Goal: Contribute content: Add original content to the website for others to see

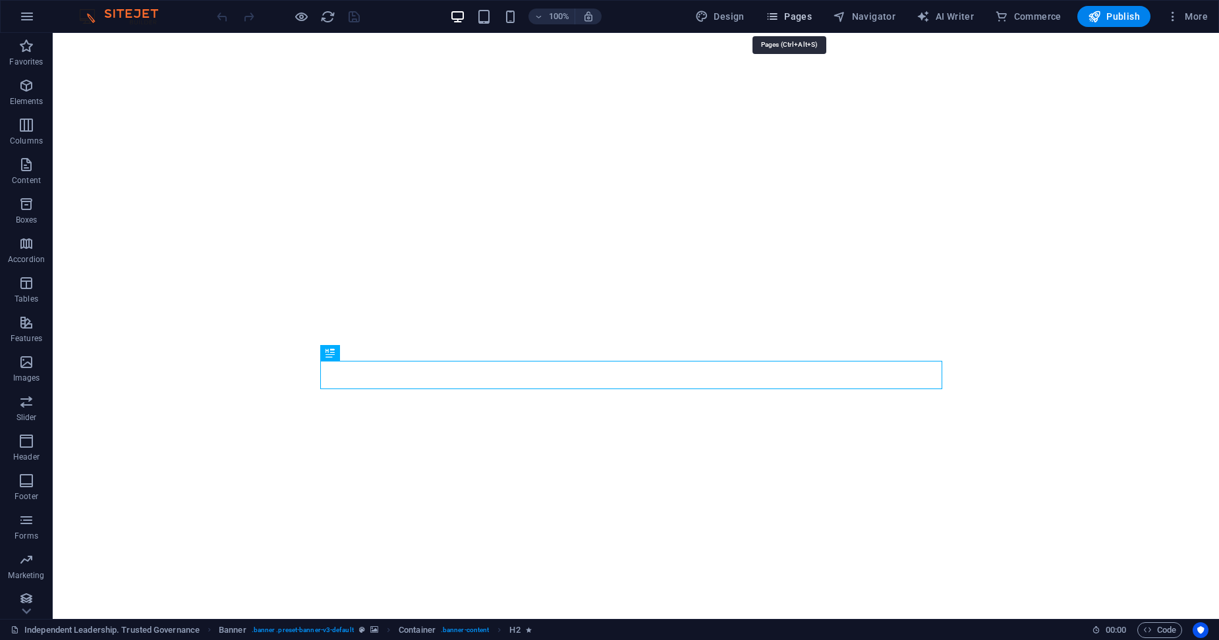
click at [801, 15] on span "Pages" at bounding box center [789, 16] width 46 height 13
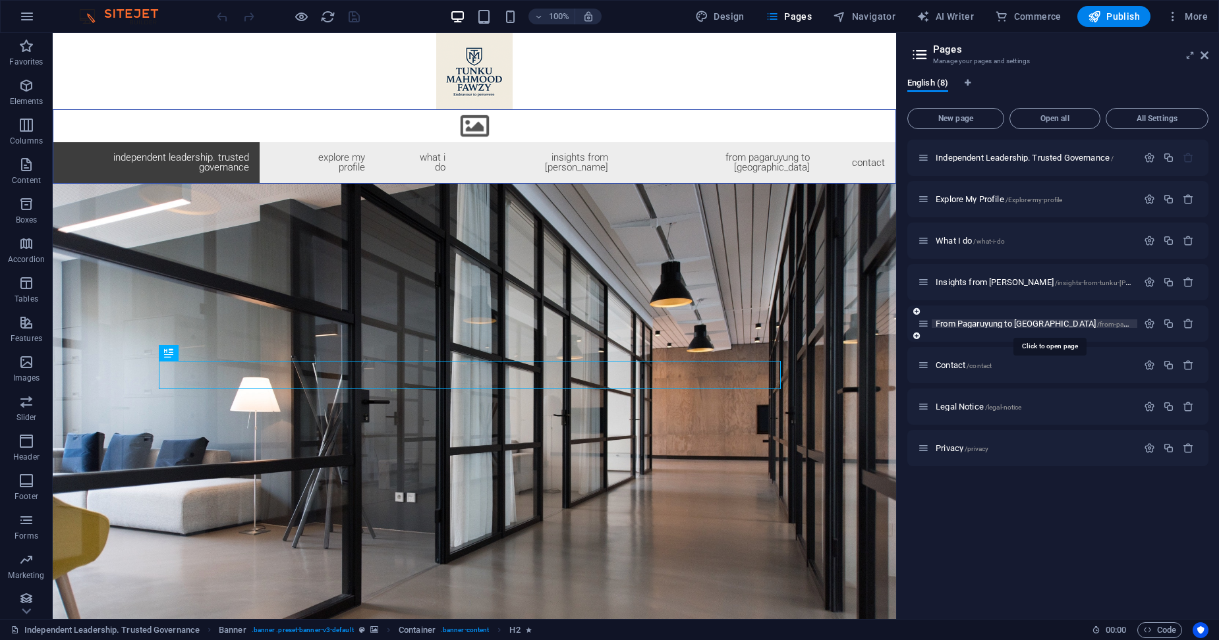
click at [973, 325] on span "From Pagaruyung to Seri Menanti /from-pagaruyung-to-seri-menanti" at bounding box center [1068, 324] width 264 height 10
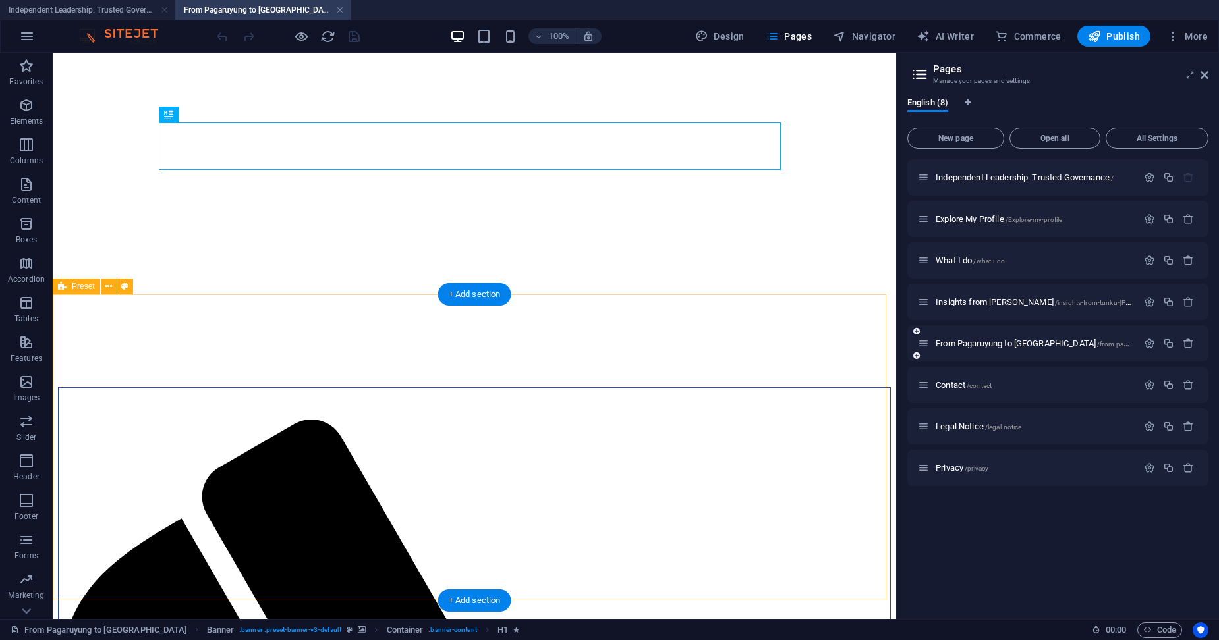
scroll to position [88, 0]
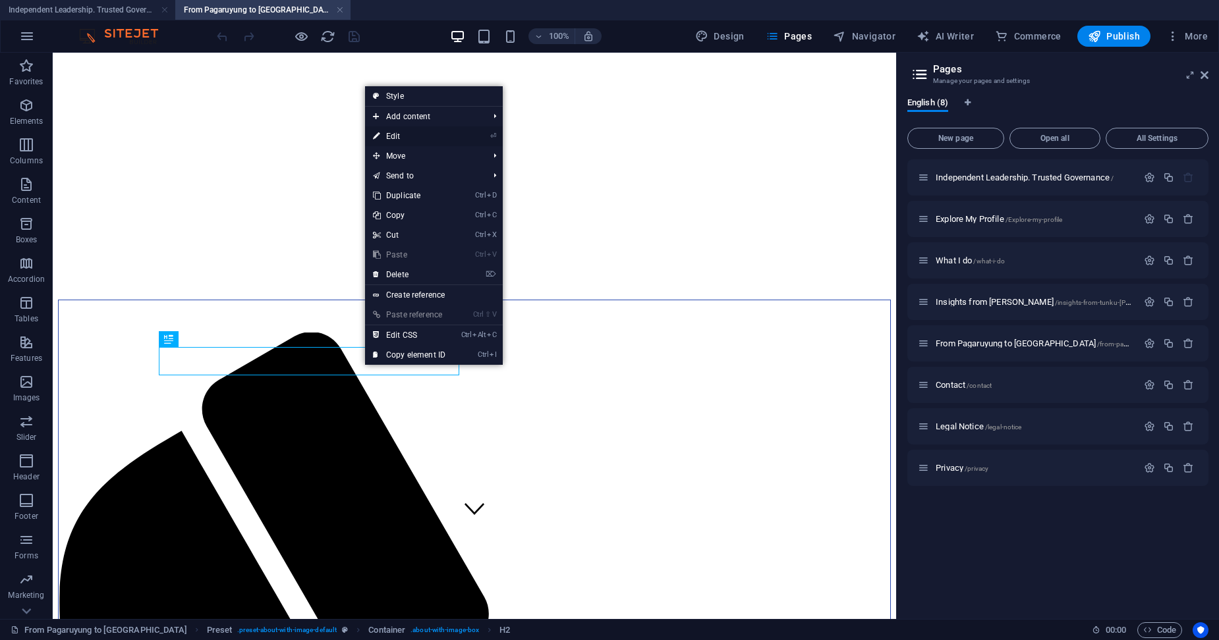
click at [399, 132] on link "⏎ Edit" at bounding box center [409, 137] width 88 height 20
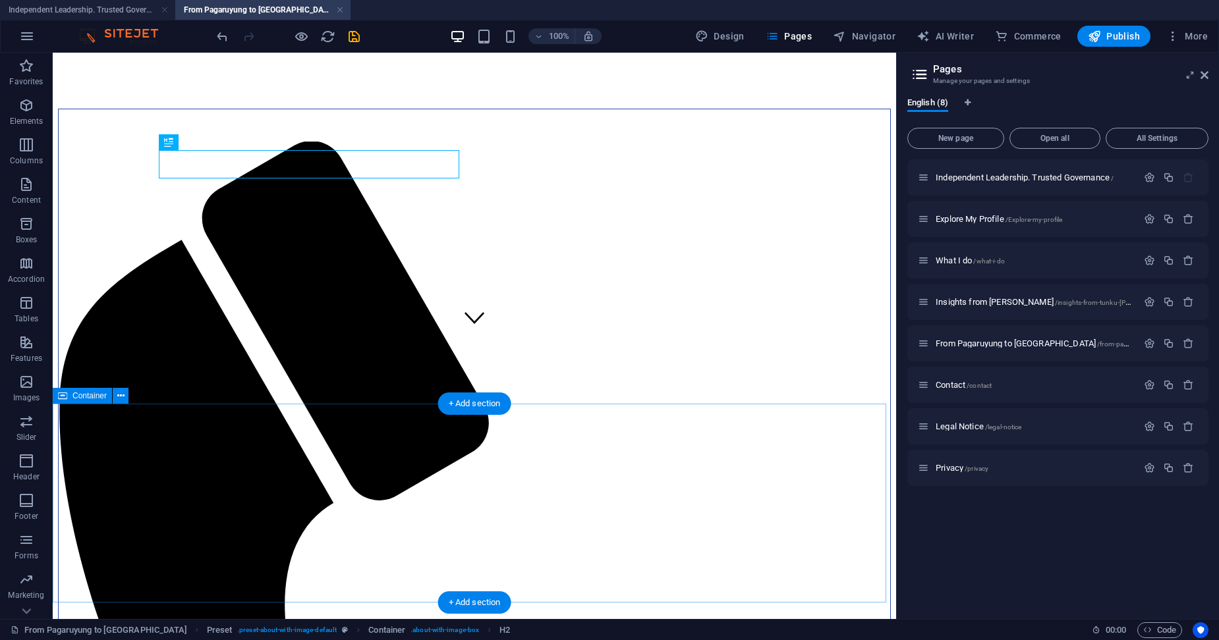
scroll to position [285, 0]
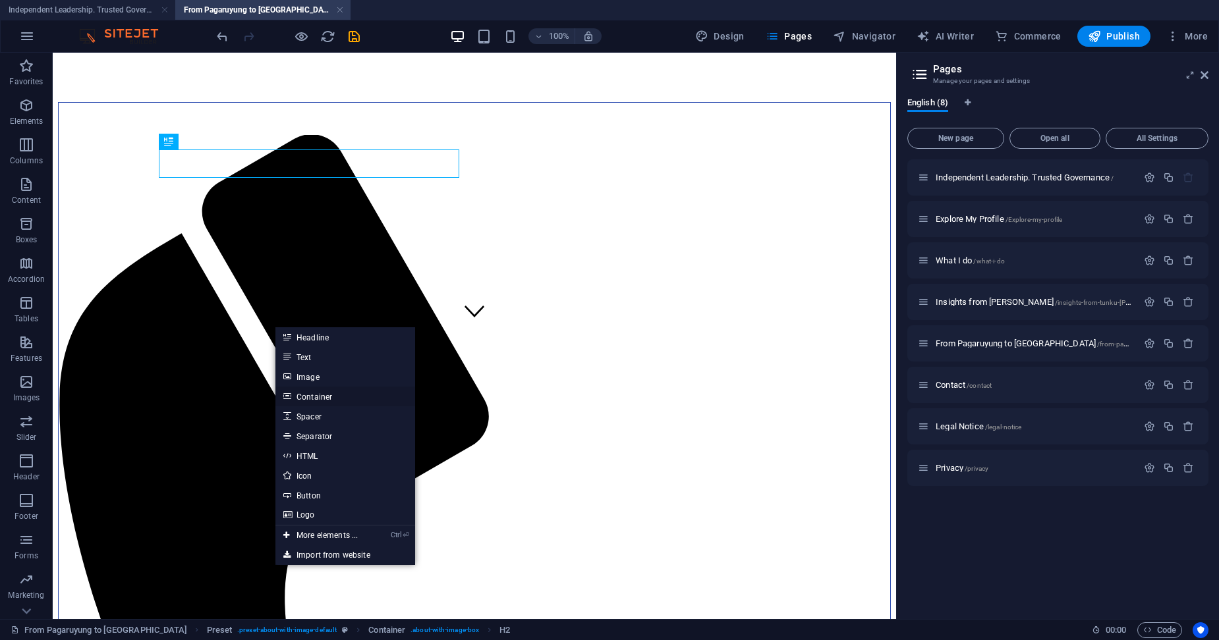
click at [312, 399] on link "Container" at bounding box center [345, 397] width 140 height 20
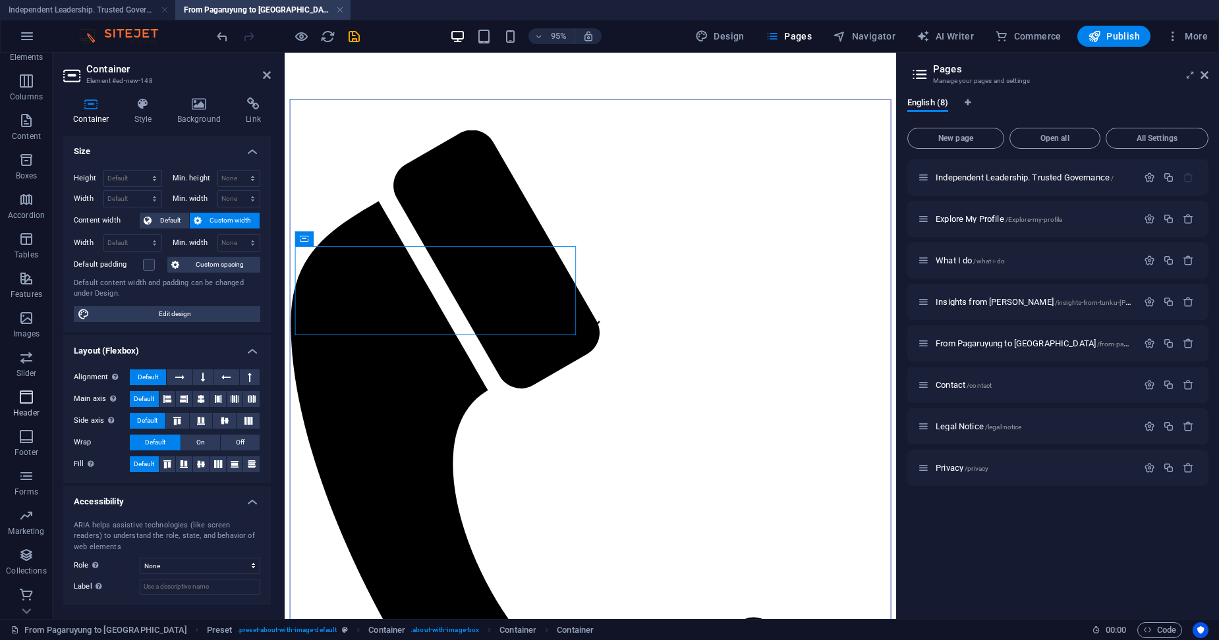
scroll to position [66, 0]
click at [264, 71] on icon at bounding box center [267, 75] width 8 height 11
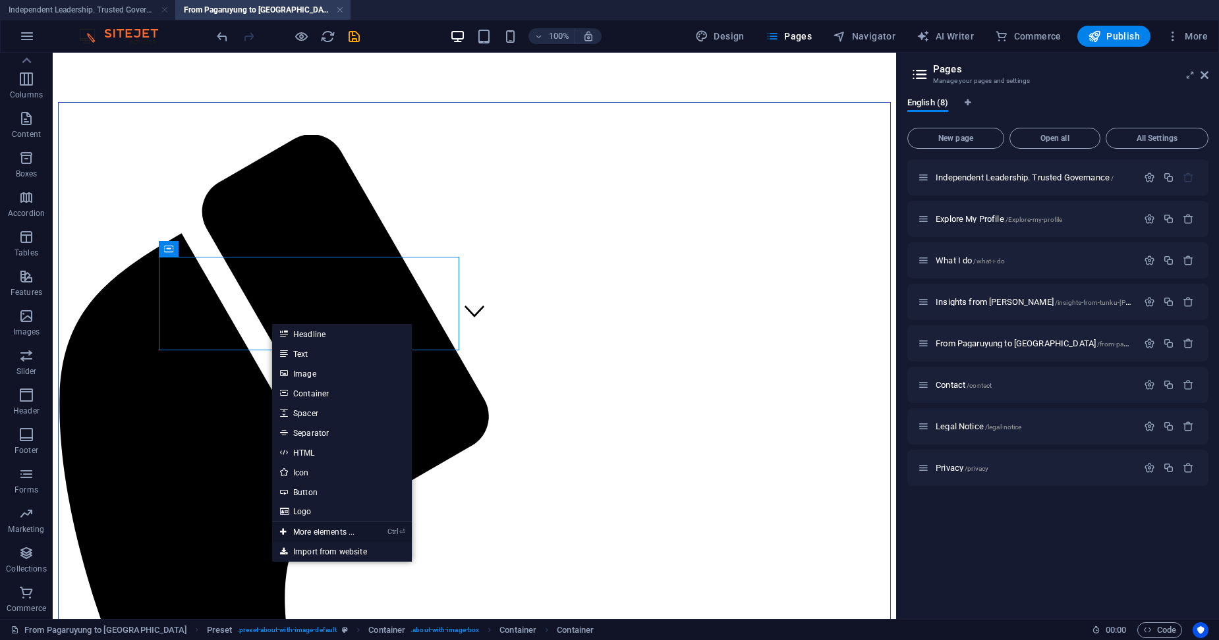
click at [320, 532] on link "Ctrl ⏎ More elements ..." at bounding box center [317, 532] width 90 height 20
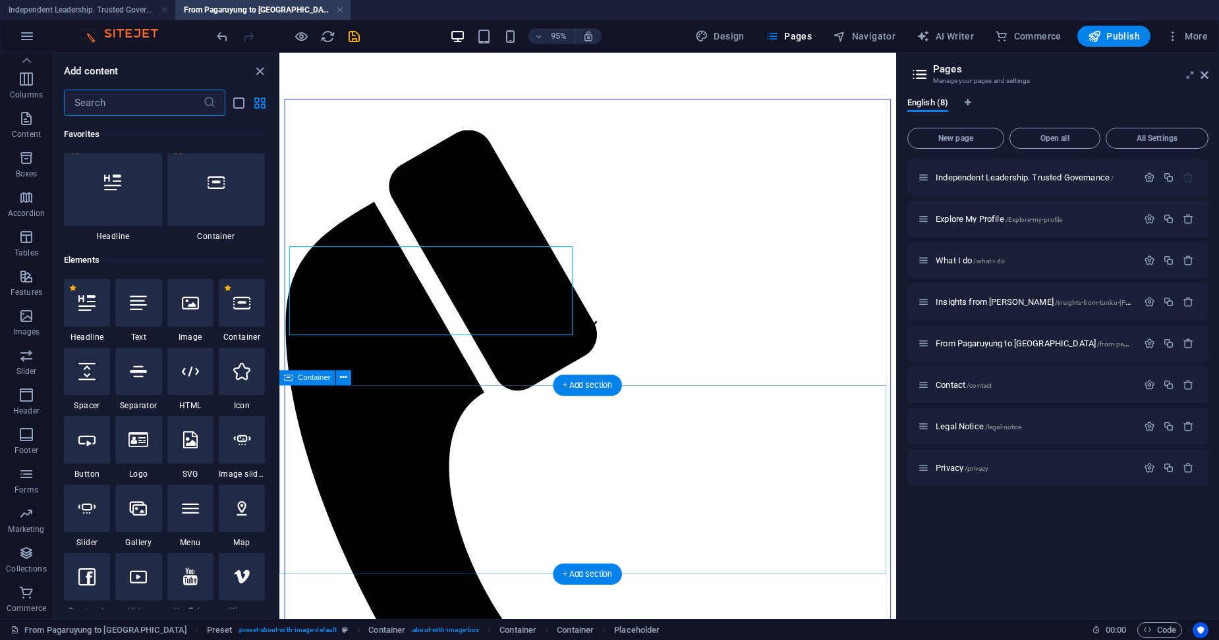
scroll to position [140, 0]
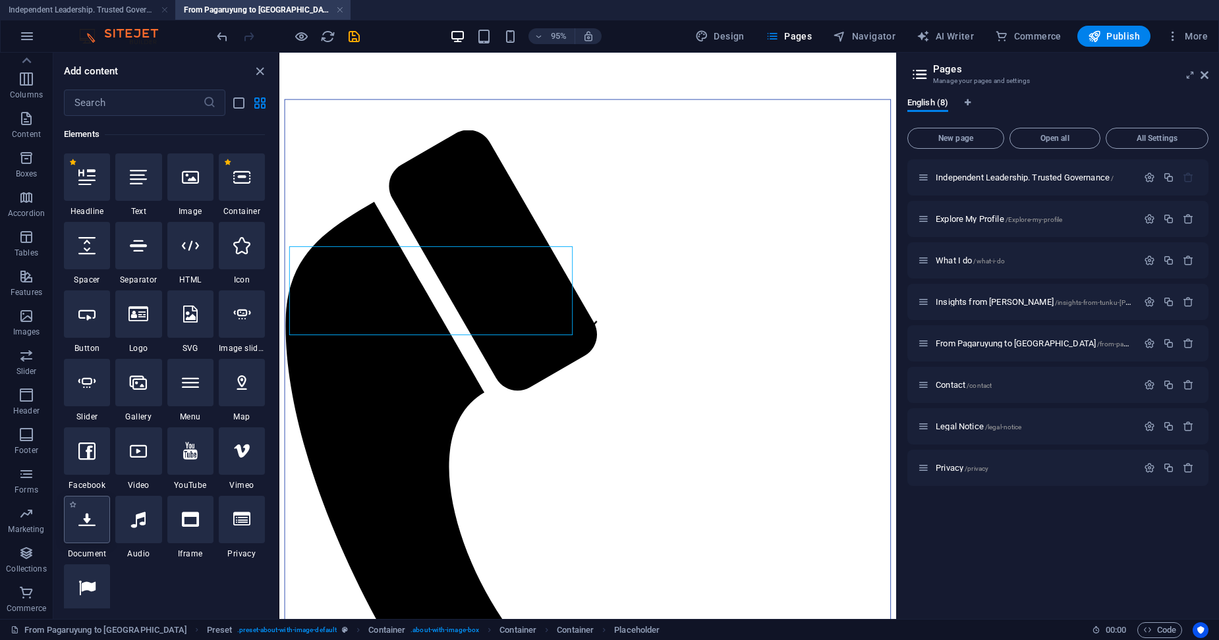
click at [86, 533] on div at bounding box center [87, 519] width 46 height 47
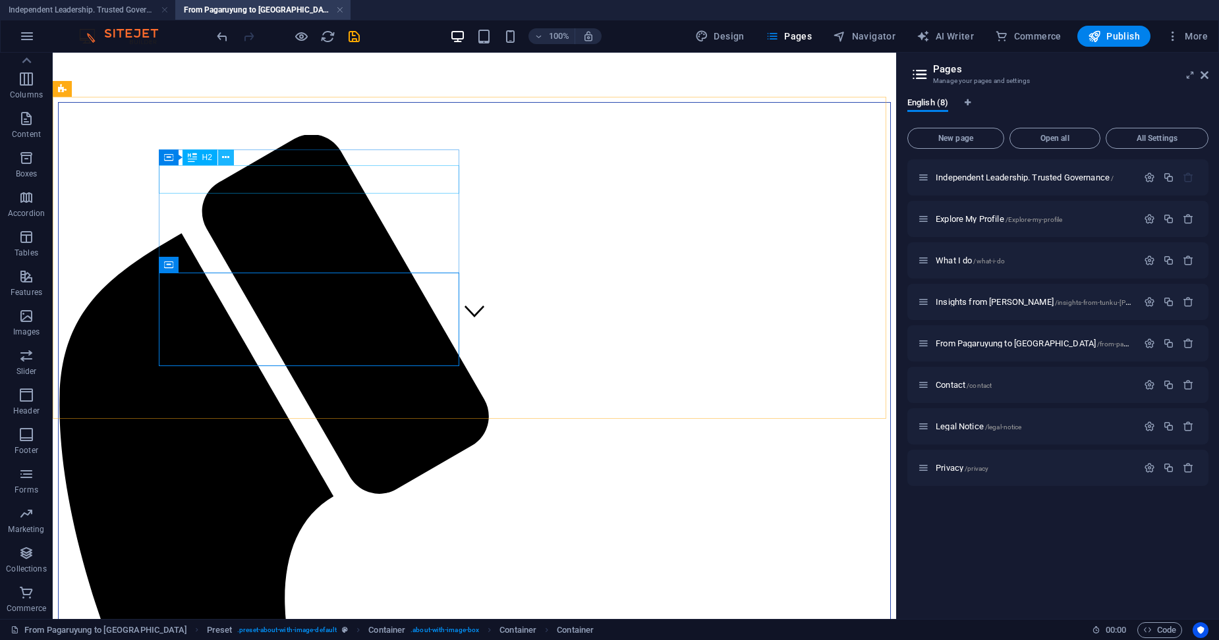
click at [225, 155] on icon at bounding box center [225, 158] width 7 height 14
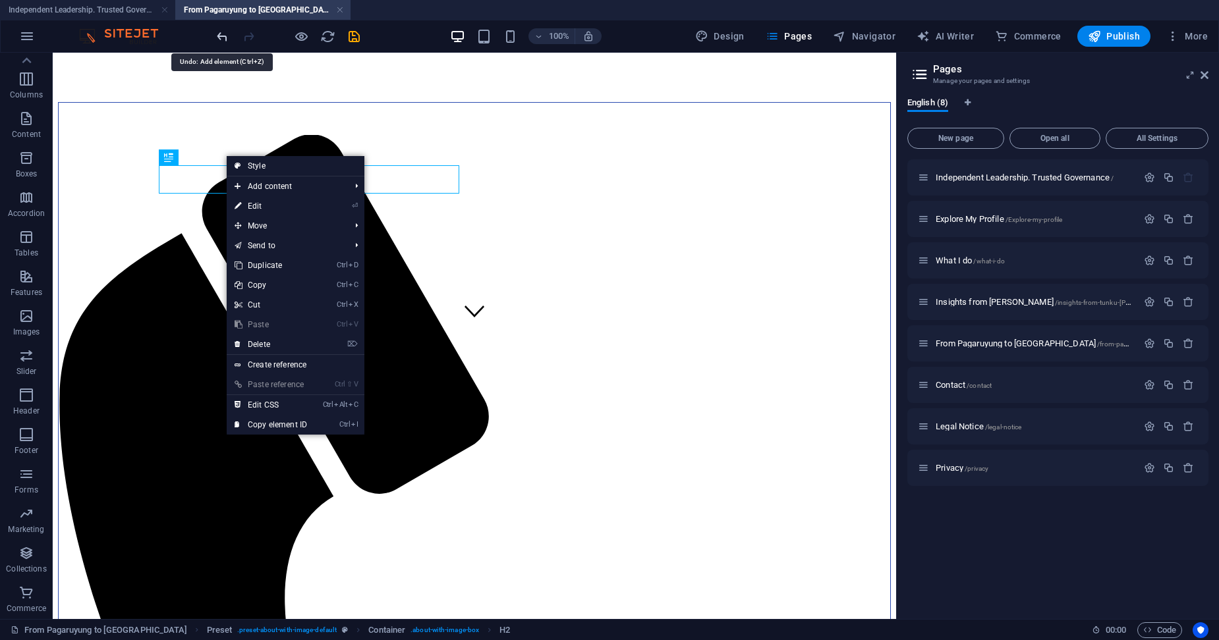
click at [227, 38] on icon "undo" at bounding box center [222, 36] width 15 height 15
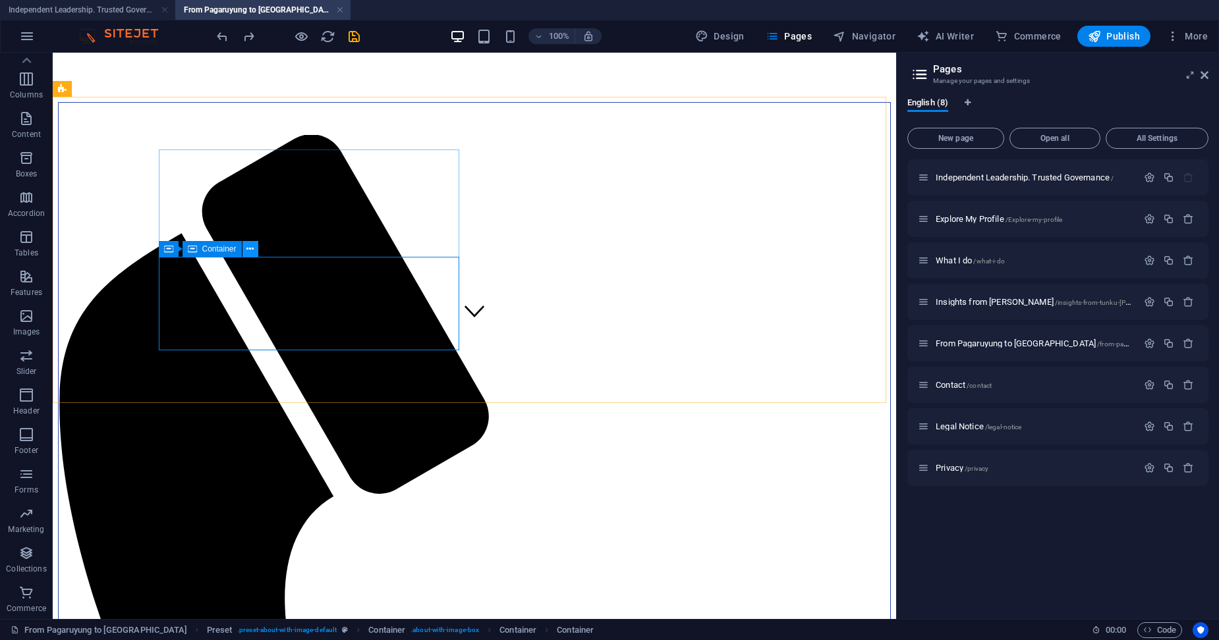
click at [250, 248] on icon at bounding box center [249, 249] width 7 height 14
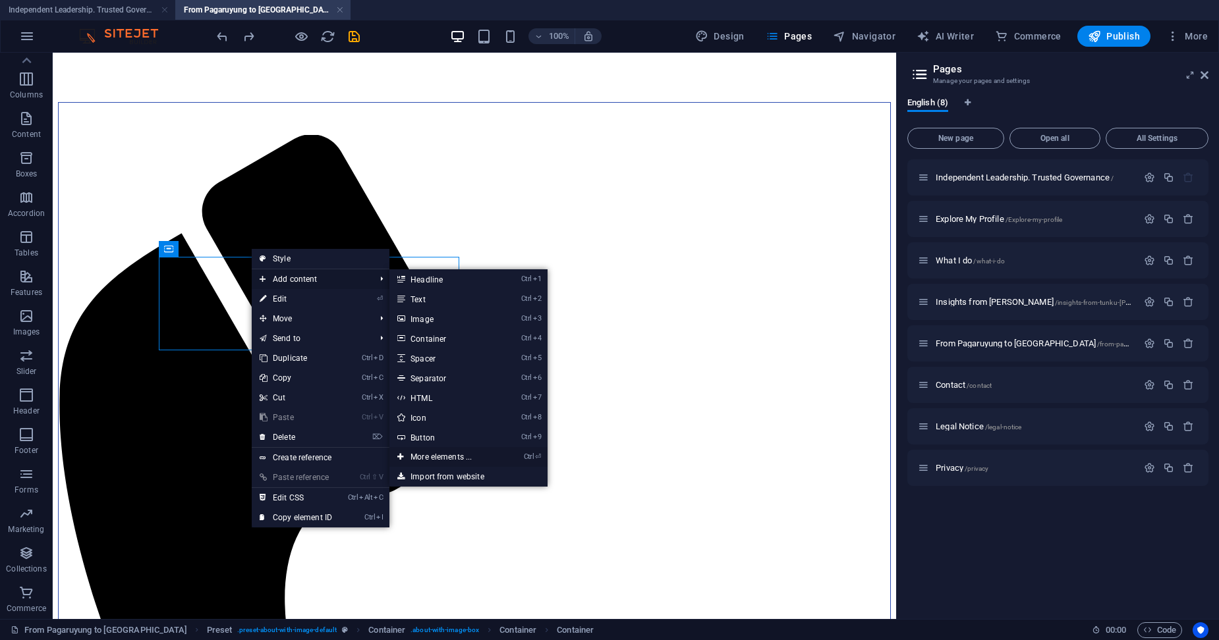
click at [444, 455] on link "Ctrl ⏎ More elements ..." at bounding box center [443, 457] width 109 height 20
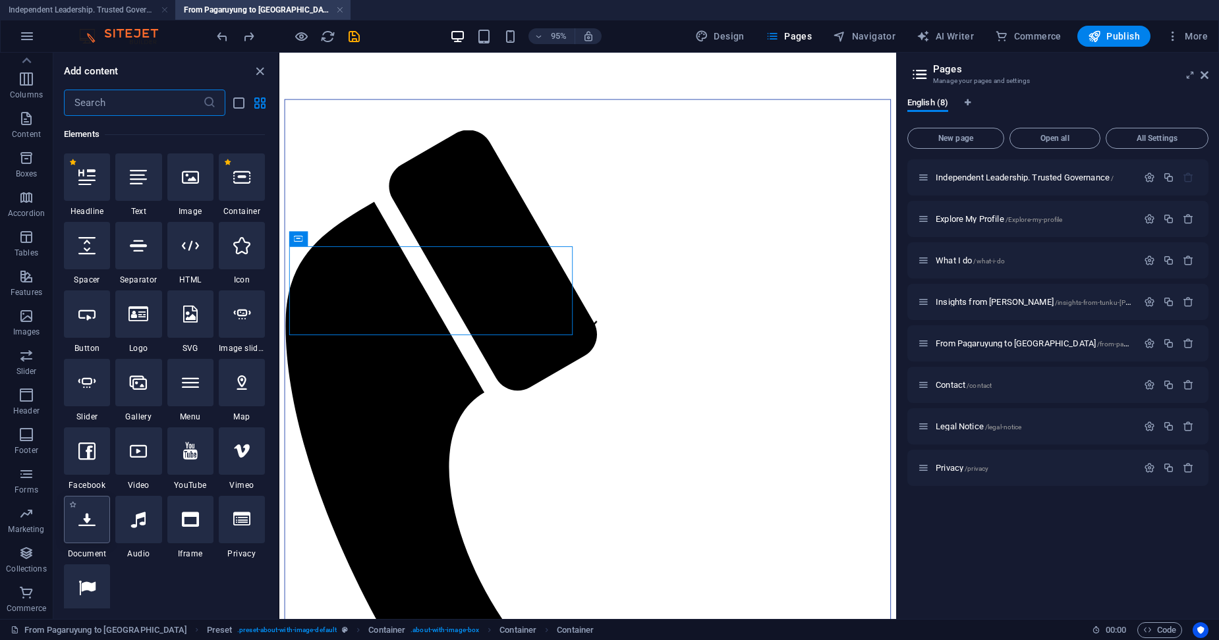
click at [92, 539] on div at bounding box center [87, 519] width 46 height 47
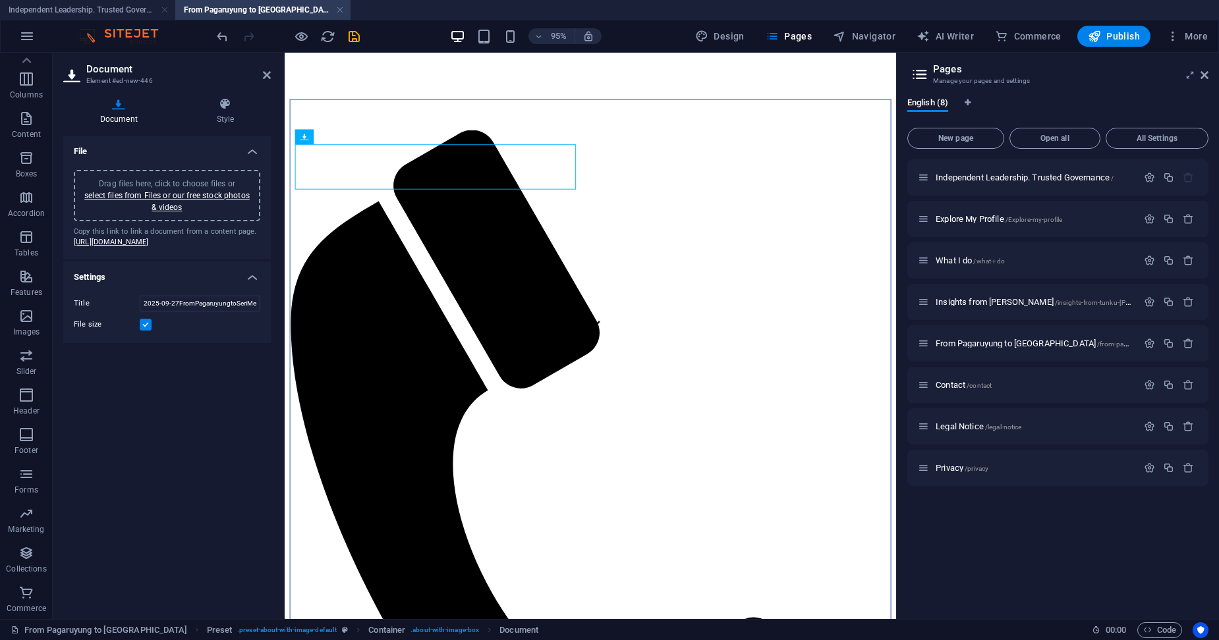
drag, startPoint x: 488, startPoint y: 172, endPoint x: 501, endPoint y: 319, distance: 147.5
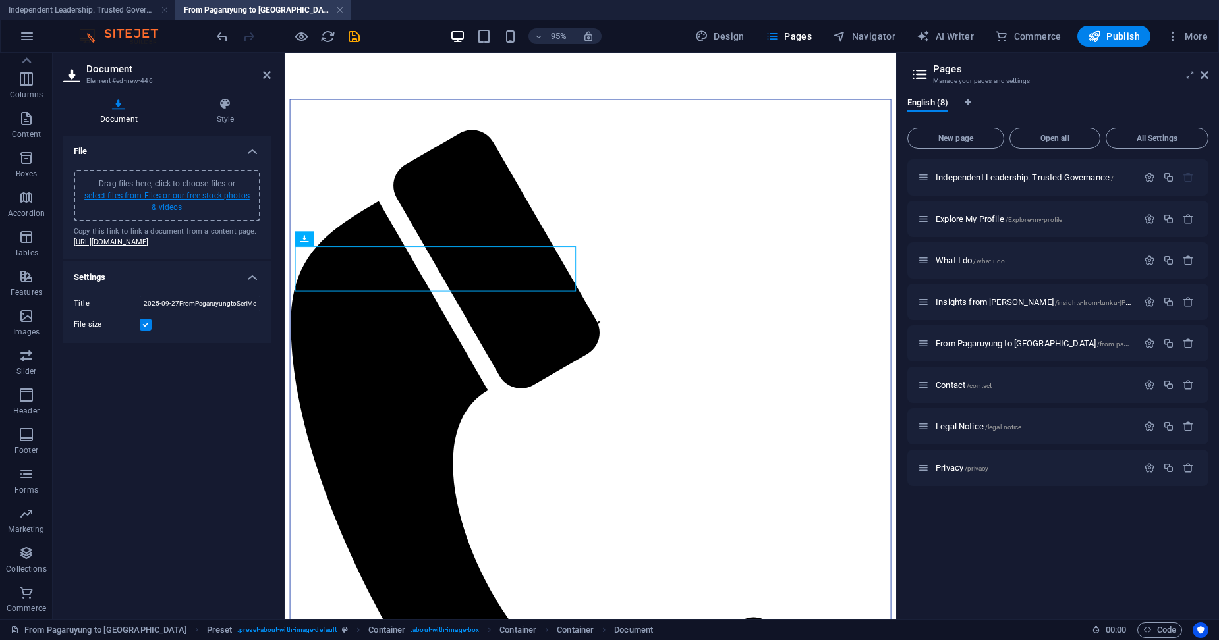
click at [204, 192] on link "select files from Files or our free stock photos & videos" at bounding box center [166, 201] width 165 height 21
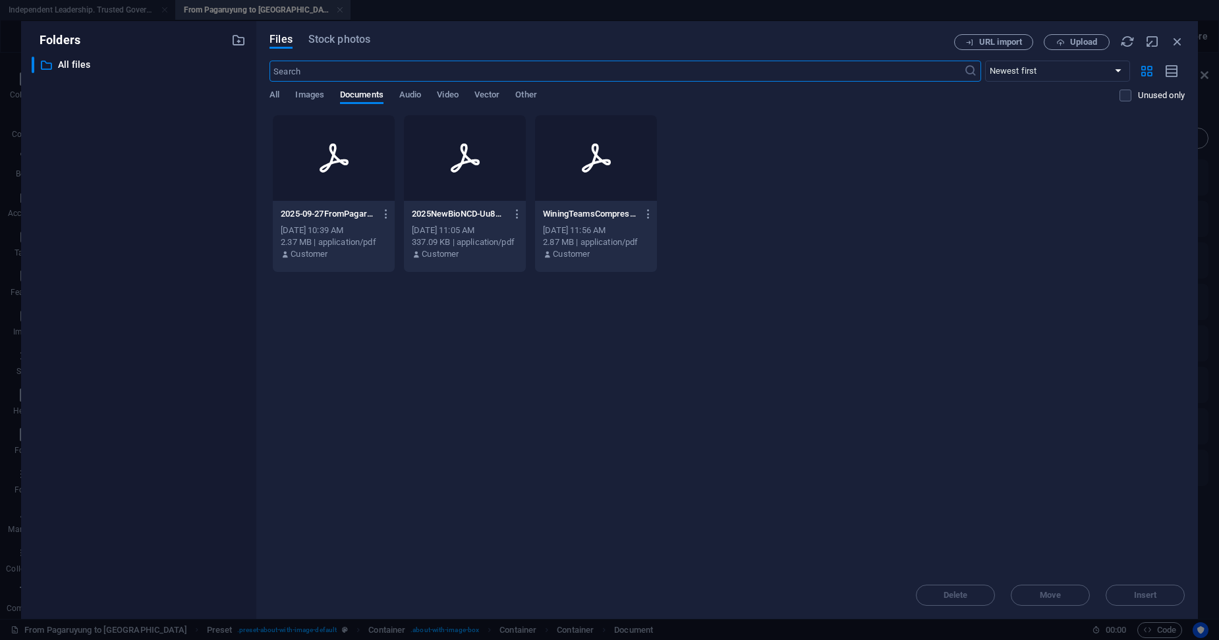
scroll to position [0, 0]
click at [1090, 43] on span "Upload" at bounding box center [1083, 42] width 27 height 8
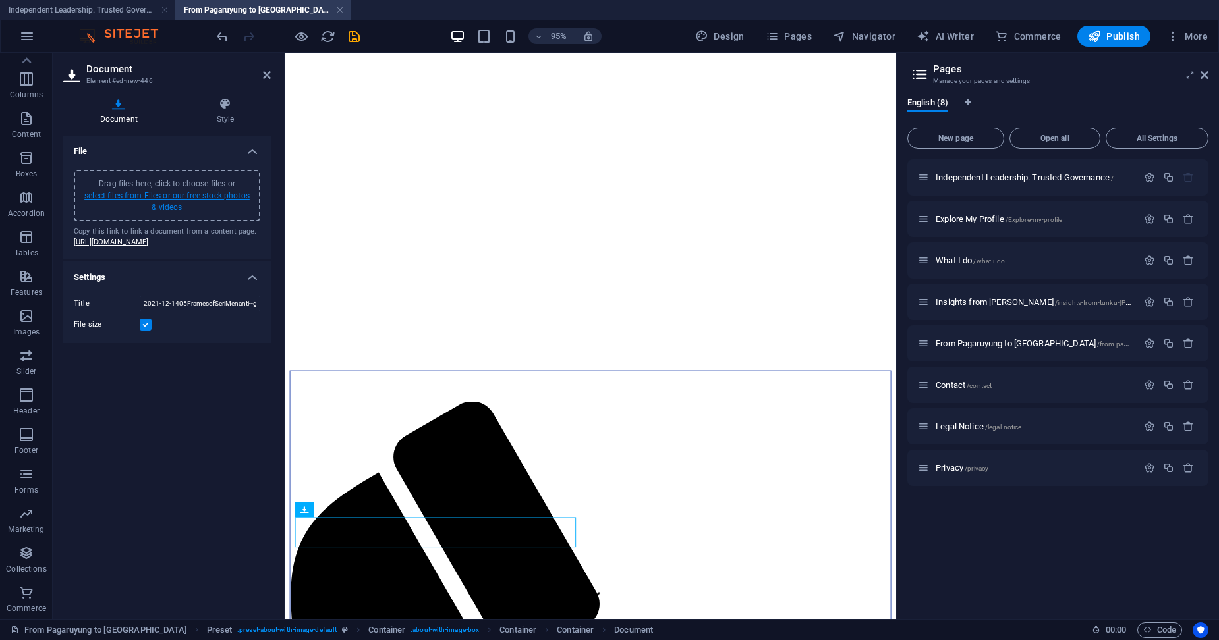
click at [163, 194] on link "select files from Files or our free stock photos & videos" at bounding box center [166, 201] width 165 height 21
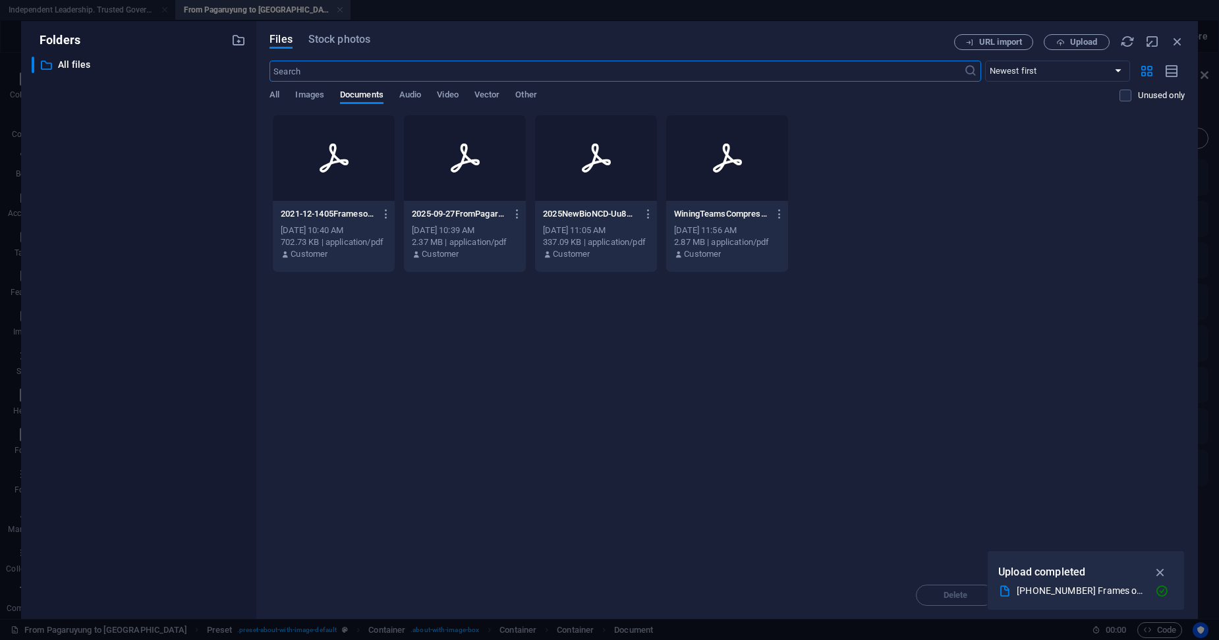
click at [463, 225] on div "Oct 2, 2025 10:39 AM" at bounding box center [465, 231] width 106 height 12
click at [381, 132] on div at bounding box center [334, 158] width 122 height 86
click at [461, 227] on div "Oct 2, 2025 10:39 AM" at bounding box center [465, 231] width 106 height 12
click at [468, 227] on div "Oct 2, 2025 10:39 AM" at bounding box center [465, 231] width 106 height 12
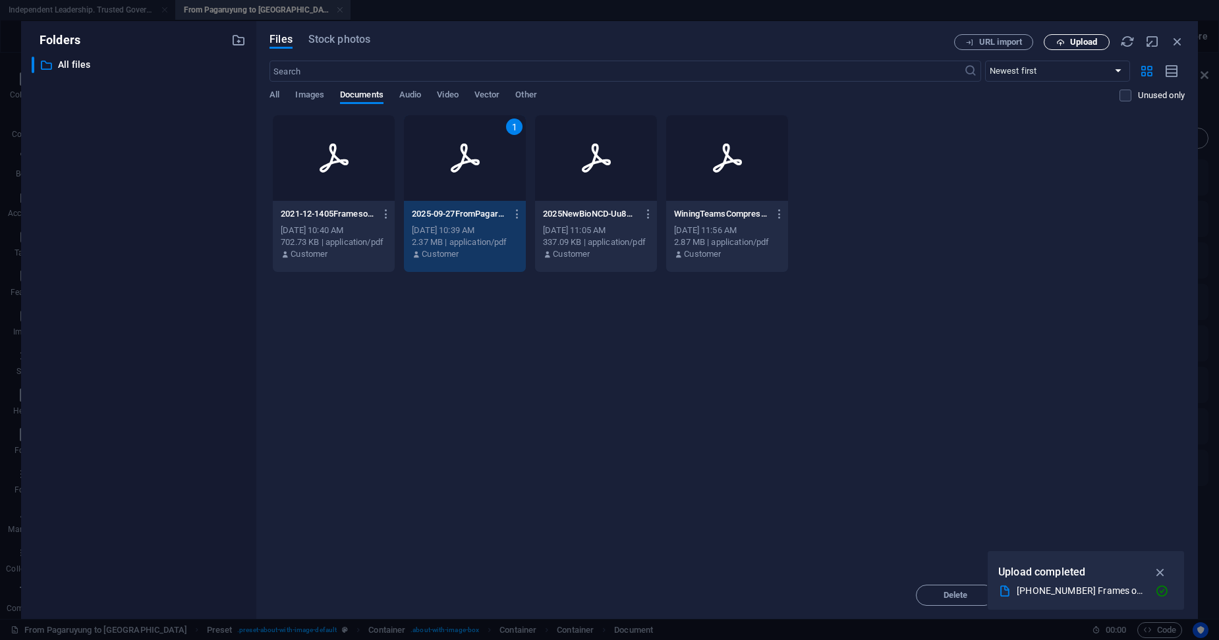
click at [1091, 42] on span "Upload" at bounding box center [1083, 42] width 27 height 8
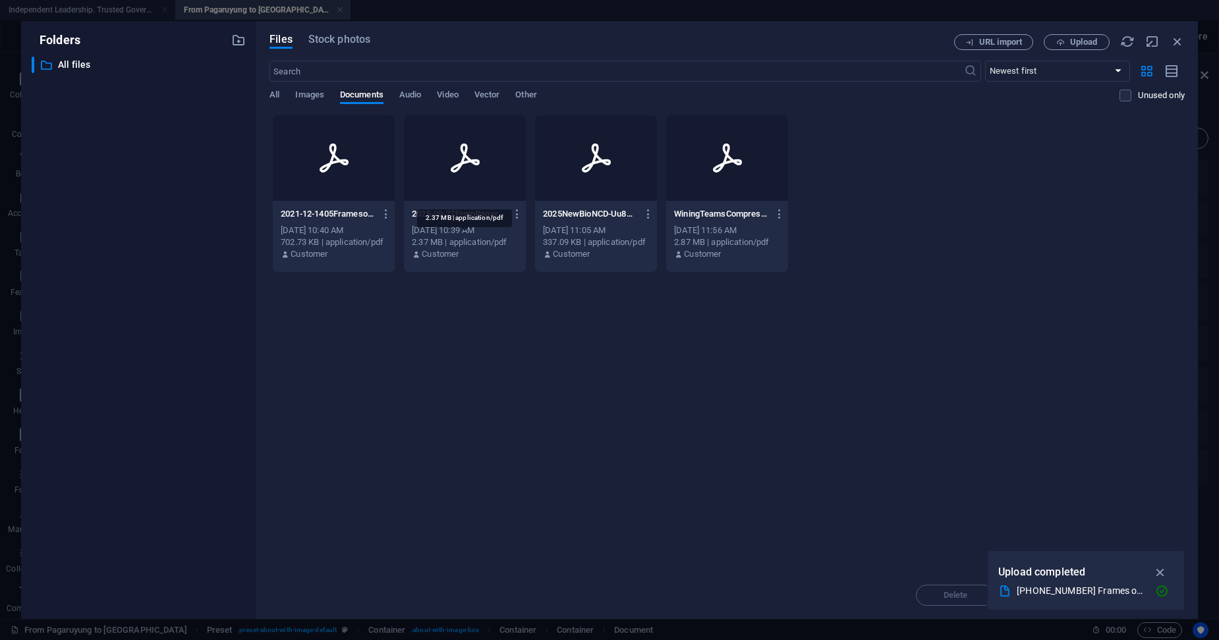
click at [472, 237] on div "2.37 MB | application/pdf" at bounding box center [465, 243] width 106 height 12
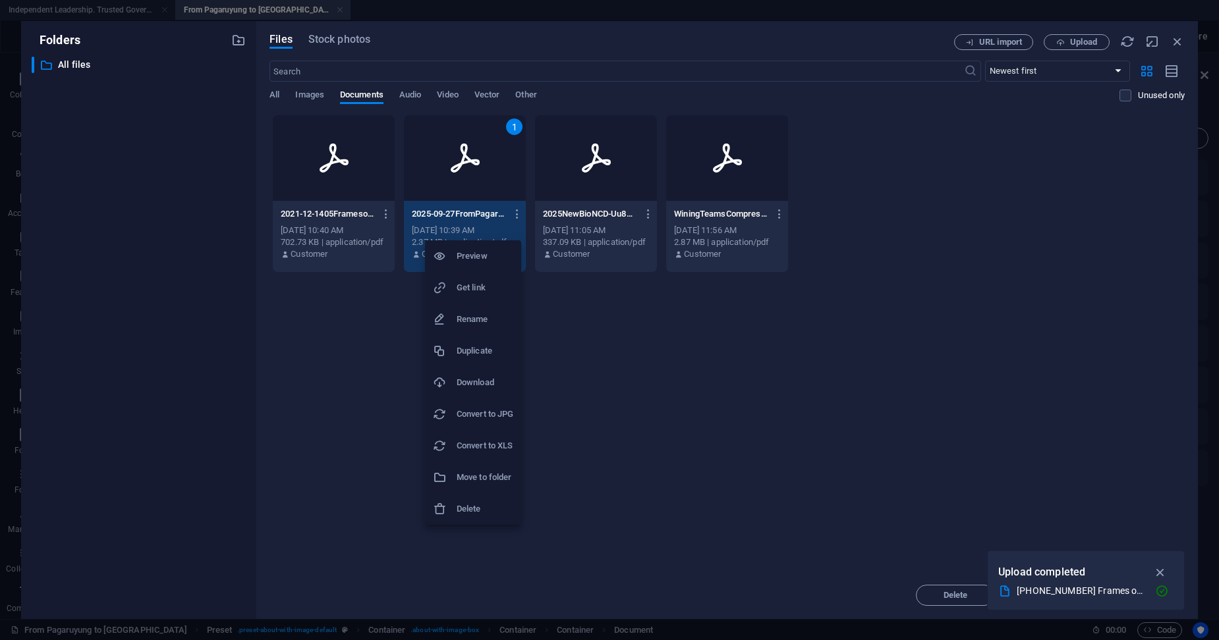
click at [642, 336] on div at bounding box center [609, 320] width 1219 height 640
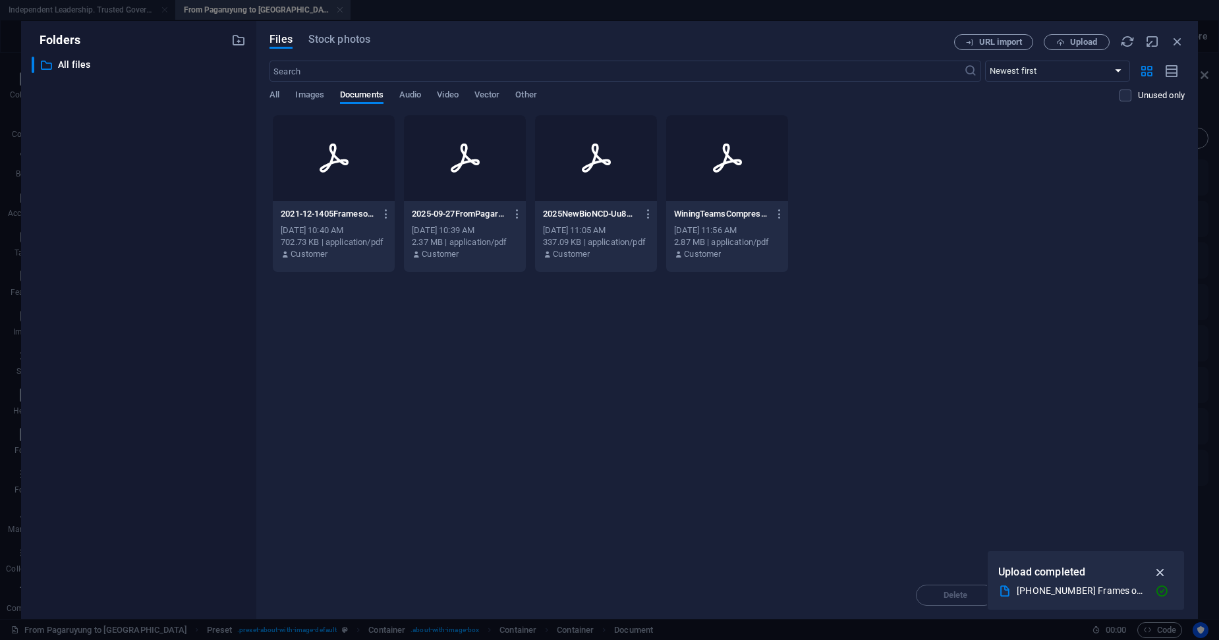
click at [1162, 570] on icon "button" at bounding box center [1160, 572] width 15 height 14
click at [445, 229] on div "Oct 2, 2025 10:39 AM" at bounding box center [465, 231] width 106 height 12
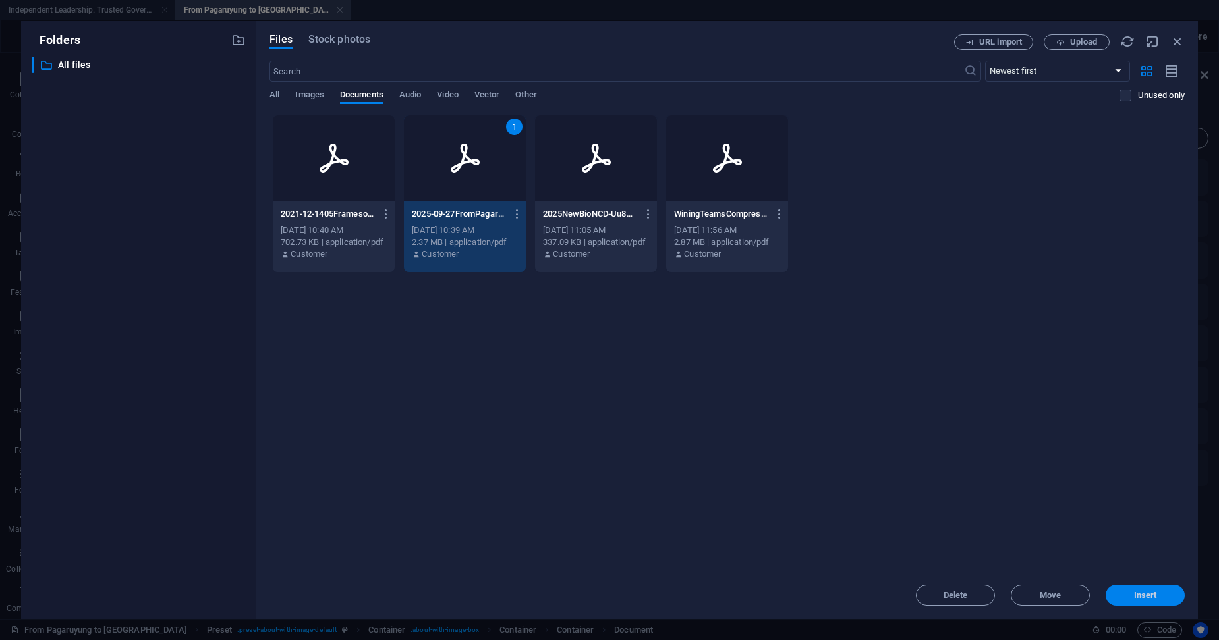
click at [1139, 595] on span "Insert" at bounding box center [1145, 596] width 23 height 8
type input "2025-09-27FromPagaruyungtoSeriMenantiNegeriSembilanPrimer-Y76bFqOEh6zWSDPv4bS3N…"
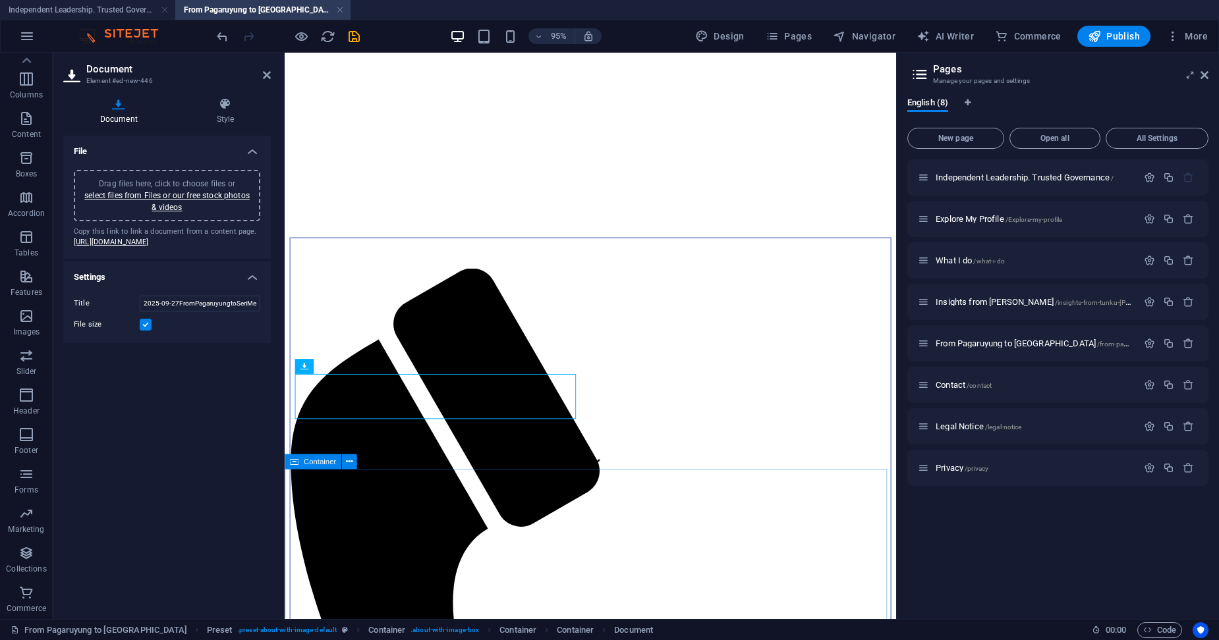
scroll to position [154, 0]
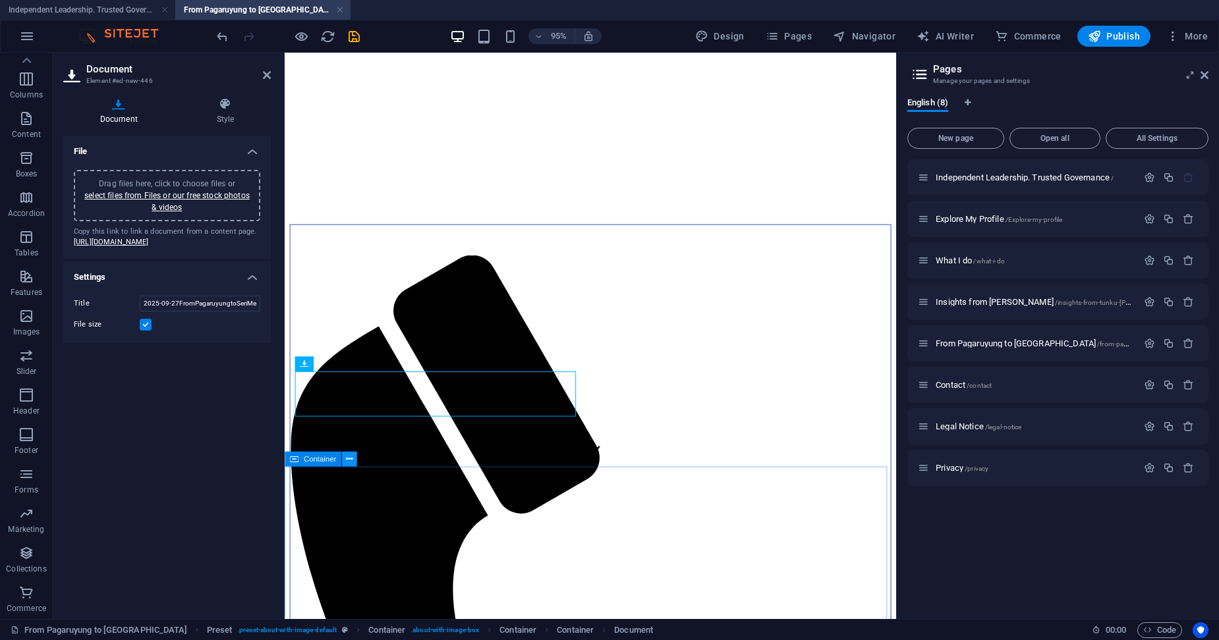
click at [347, 457] on icon at bounding box center [349, 459] width 7 height 13
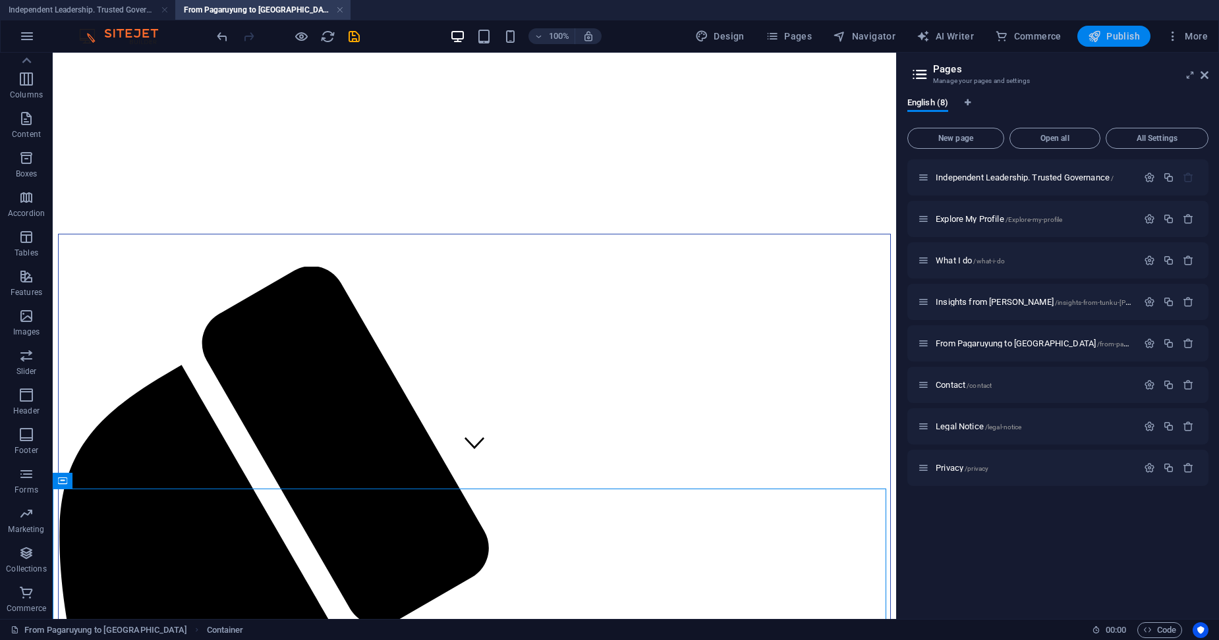
click at [1138, 37] on span "Publish" at bounding box center [1114, 36] width 52 height 13
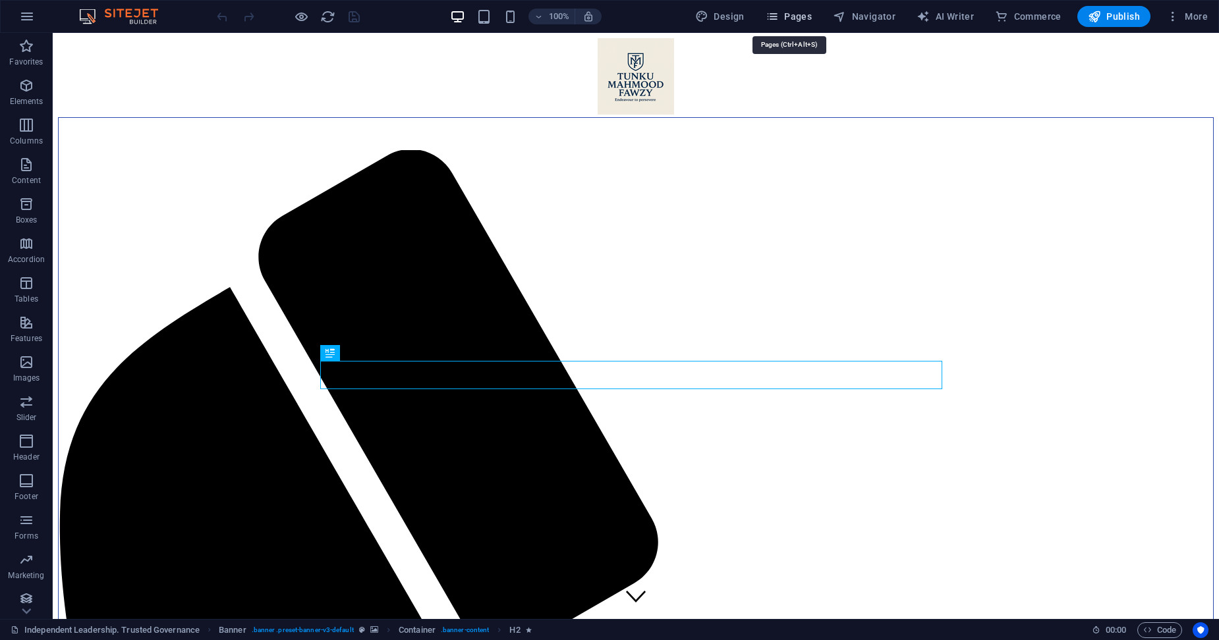
click at [809, 19] on span "Pages" at bounding box center [789, 16] width 46 height 13
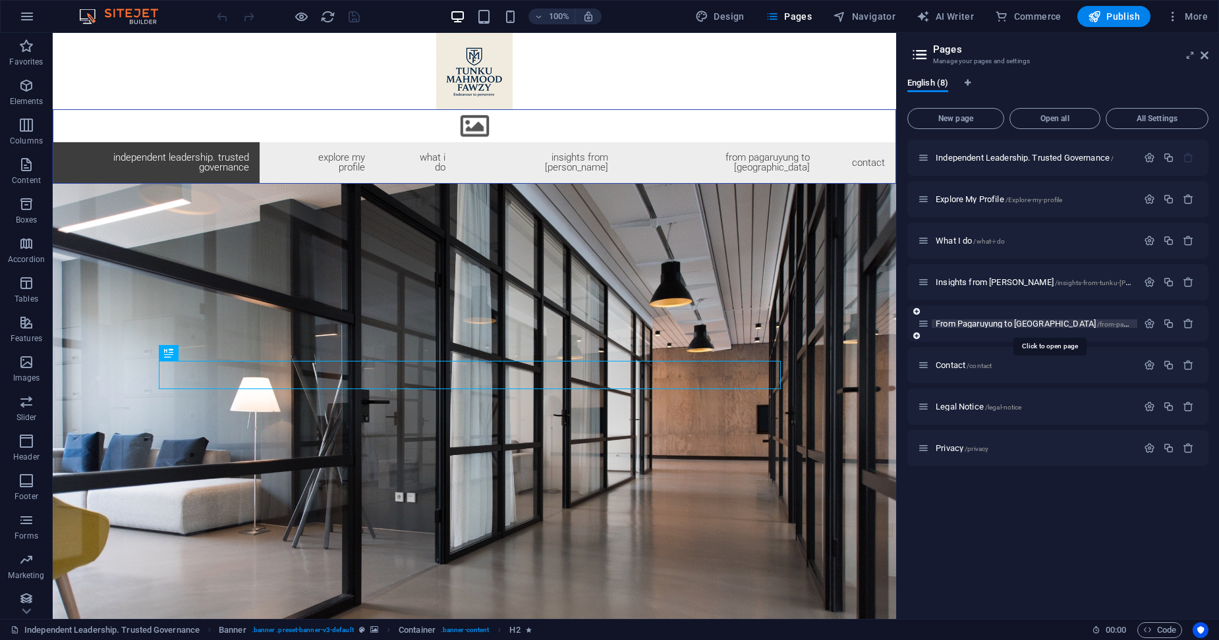
click at [995, 321] on span "From Pagaruyung to Seri Menanti /from-pagaruyung-to-seri-menanti" at bounding box center [1068, 324] width 264 height 10
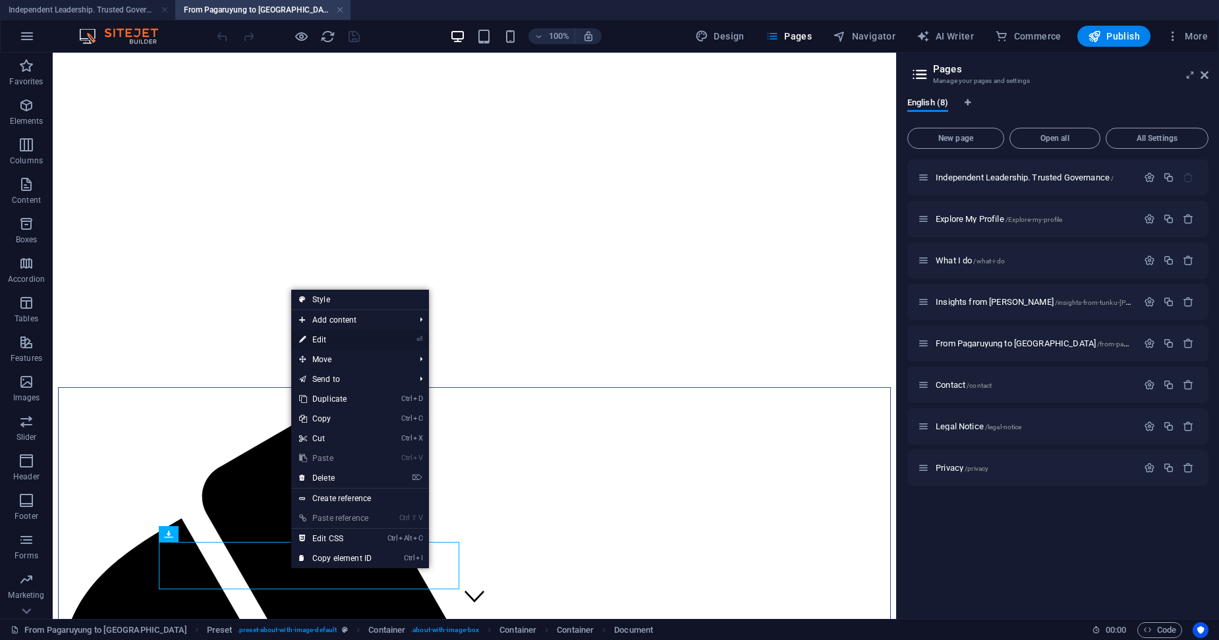
click at [322, 339] on link "⏎ Edit" at bounding box center [335, 340] width 88 height 20
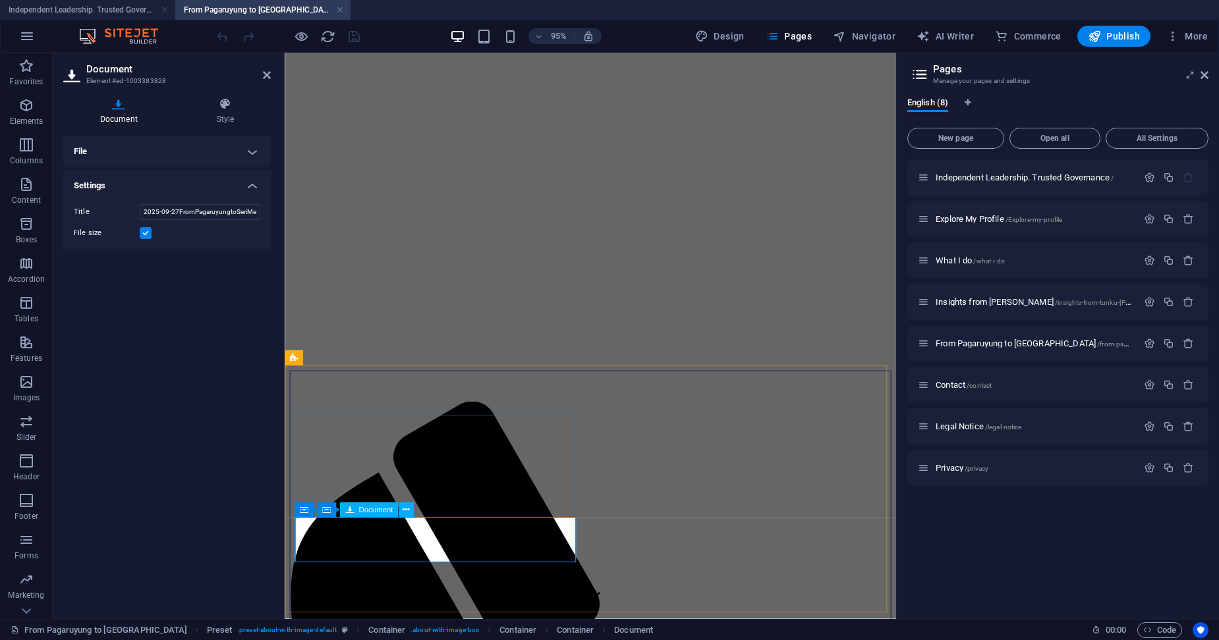
click at [382, 511] on icon at bounding box center [381, 510] width 7 height 13
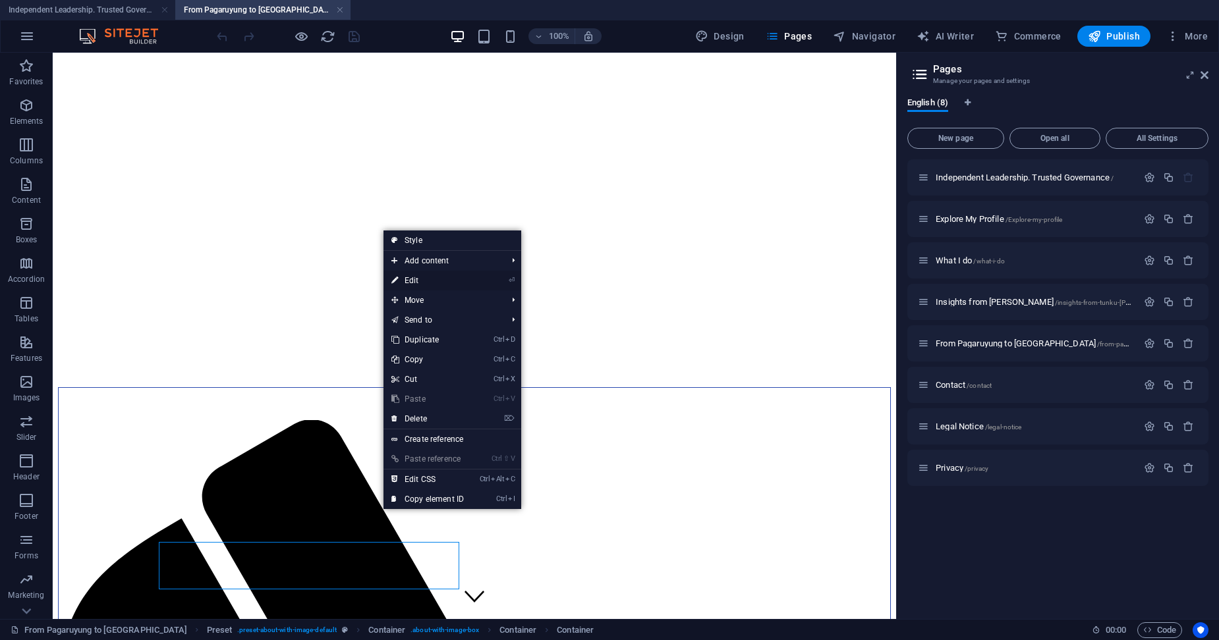
drag, startPoint x: 414, startPoint y: 279, endPoint x: 136, endPoint y: 242, distance: 280.5
click at [414, 279] on link "⏎ Edit" at bounding box center [427, 281] width 88 height 20
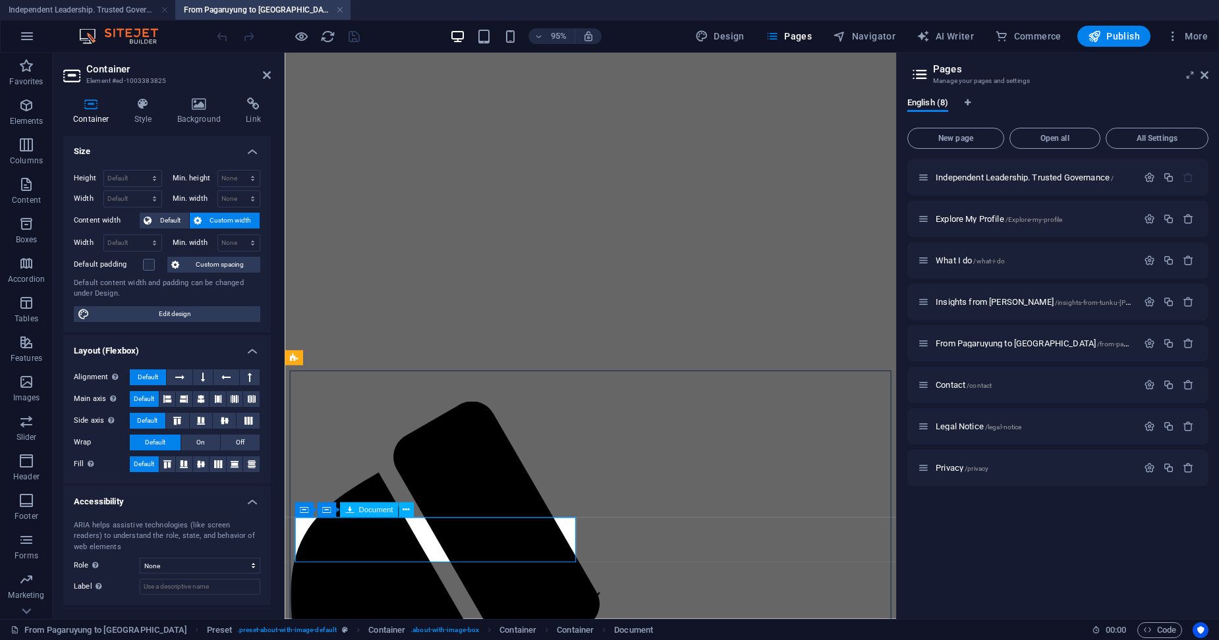
click at [376, 513] on span "Document" at bounding box center [375, 510] width 34 height 7
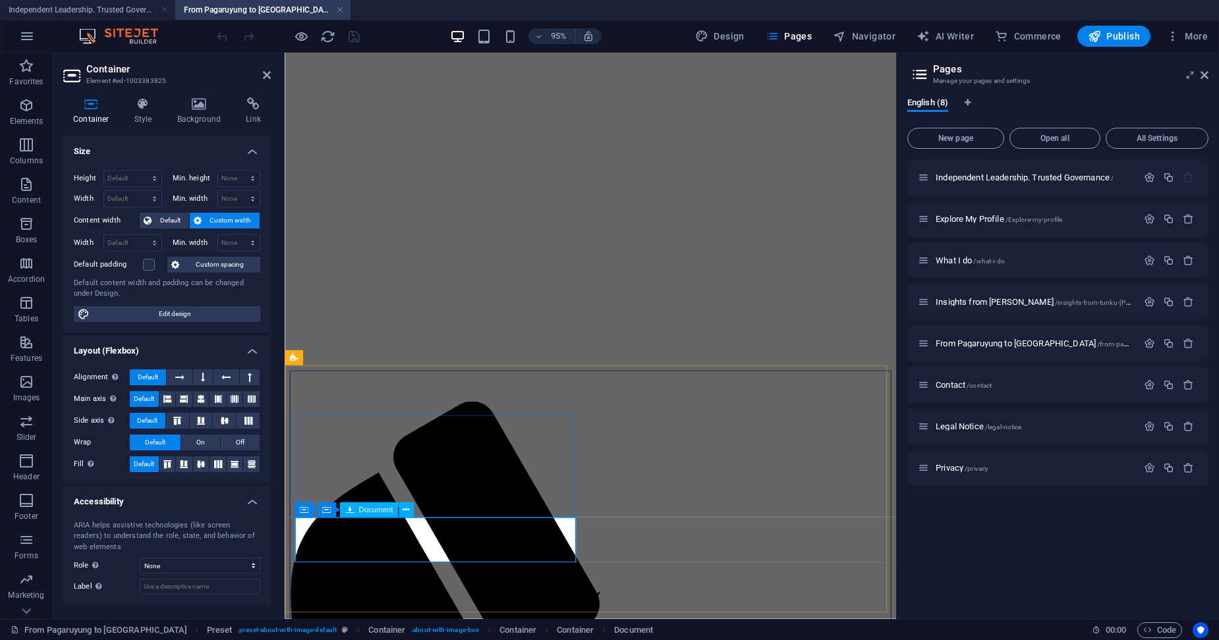
click at [380, 511] on span "Document" at bounding box center [375, 510] width 34 height 7
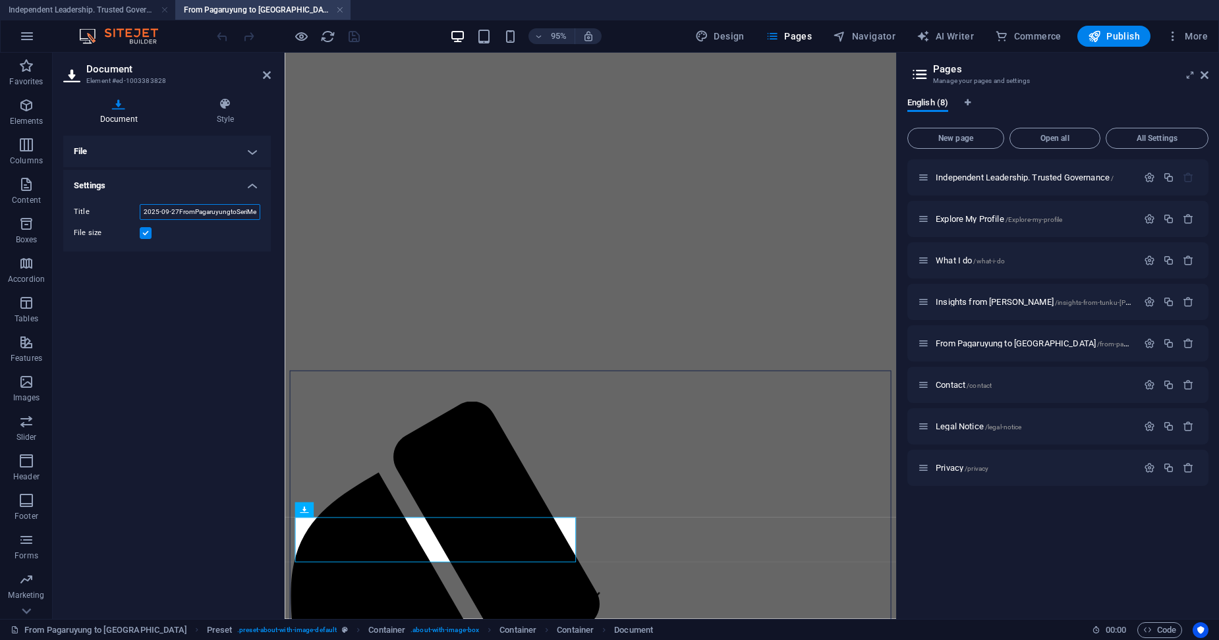
click at [182, 215] on input "2025-09-27FromPagaruyungtoSeriMenantiNegeriSembilanPrimer-Y76bFqOEh6zWSDPv4bS3N…" at bounding box center [200, 212] width 121 height 16
click at [243, 150] on h4 "File" at bounding box center [167, 152] width 208 height 32
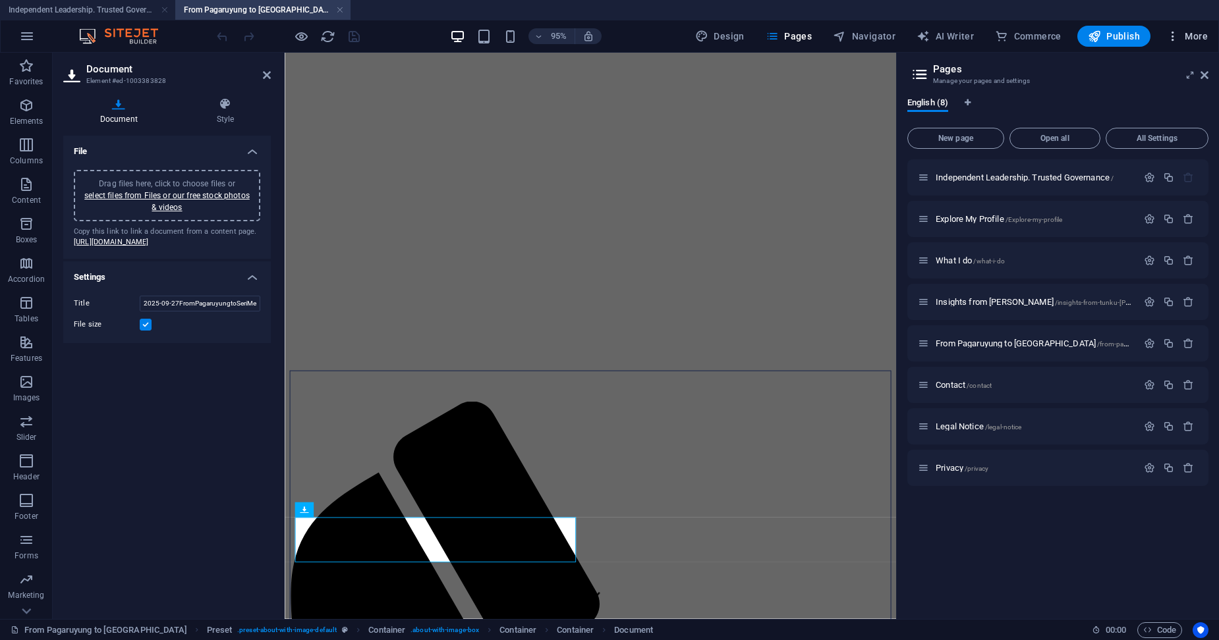
click at [1197, 32] on span "More" at bounding box center [1187, 36] width 42 height 13
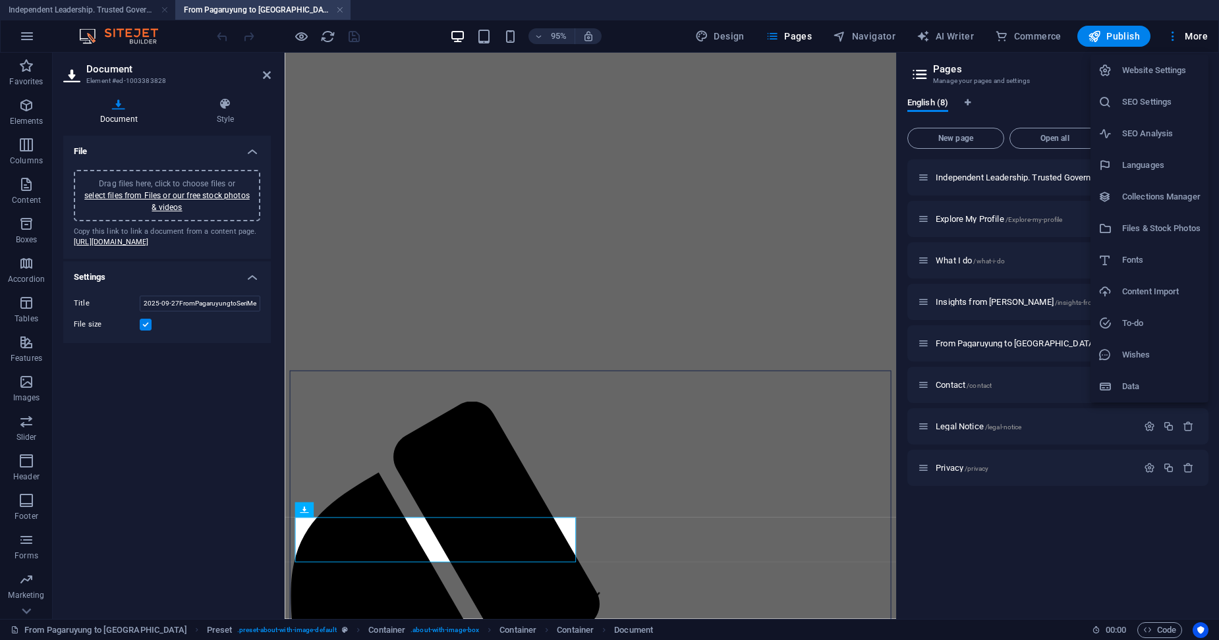
click at [1144, 225] on h6 "Files & Stock Photos" at bounding box center [1161, 229] width 78 height 16
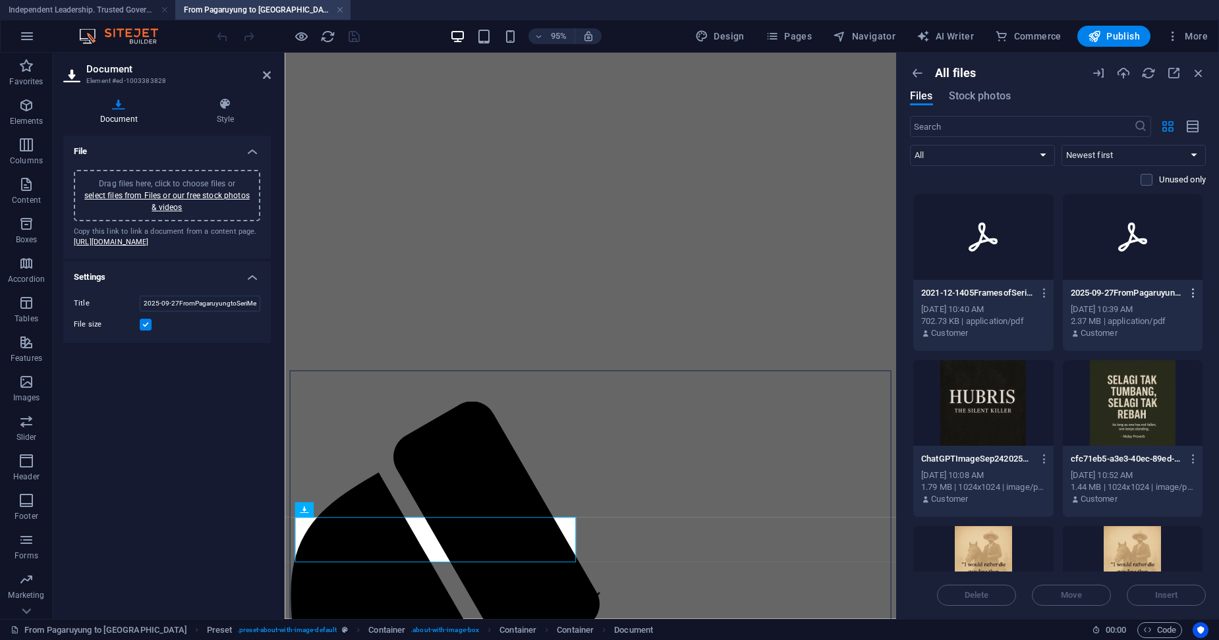
click at [1191, 297] on icon "button" at bounding box center [1193, 293] width 13 height 12
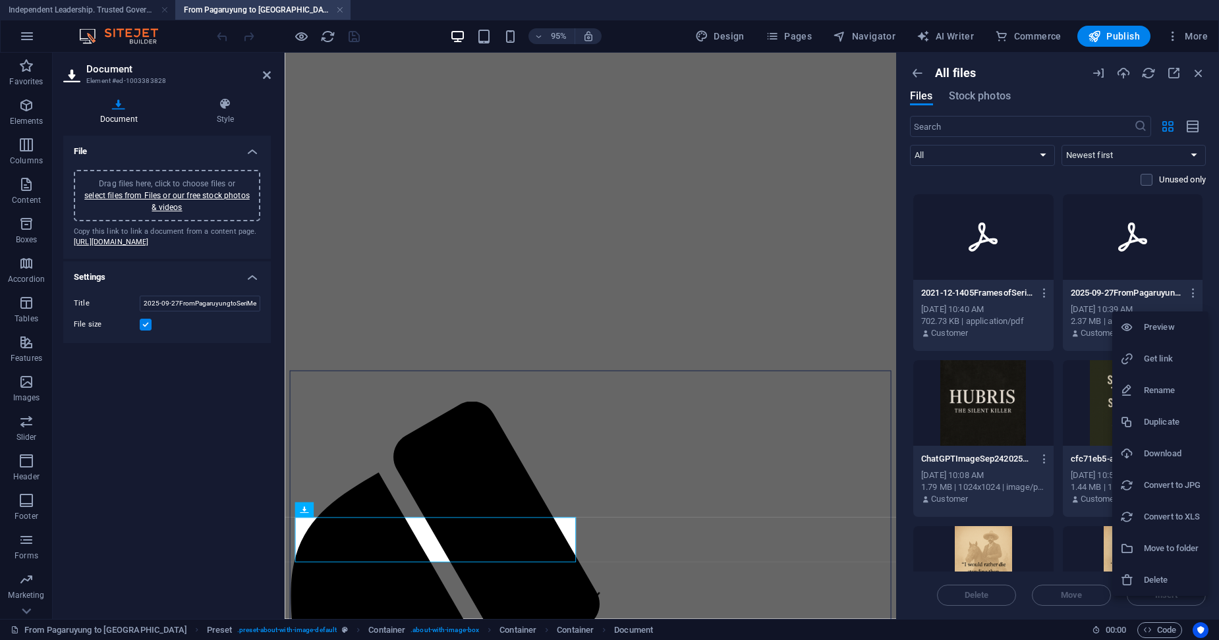
click at [1160, 389] on h6 "Rename" at bounding box center [1172, 391] width 57 height 16
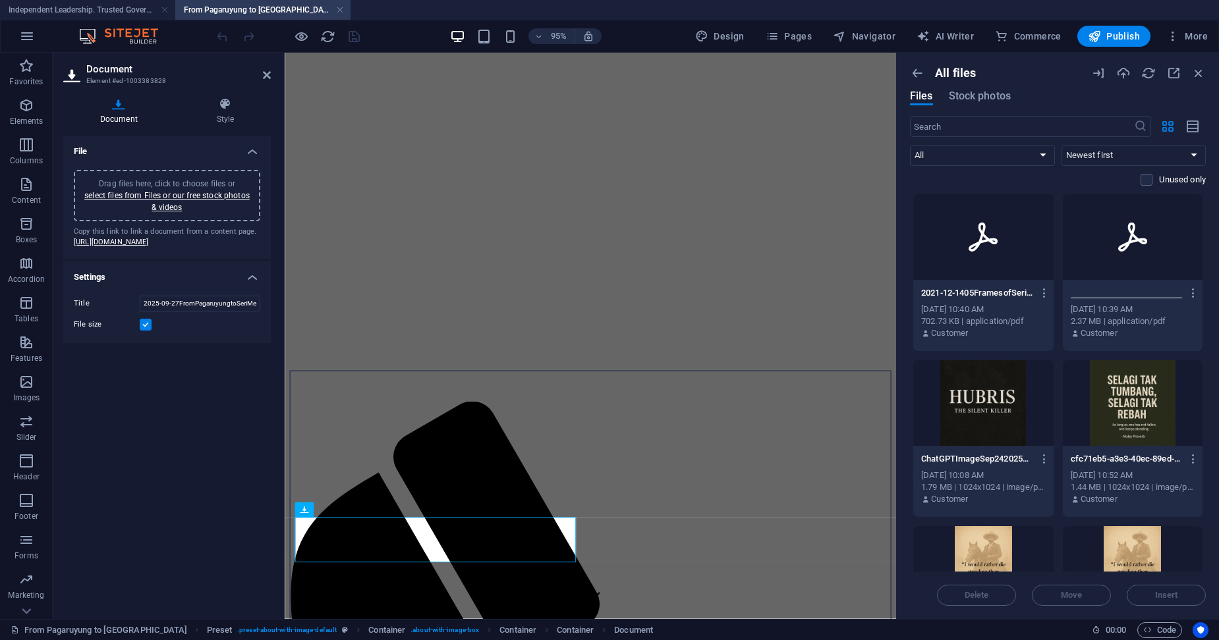
click at [1160, 294] on input "2025-09-27FromPagaruyungtoSeriMenantiNegeriSembilanPrimer-Y76bFqOEh6zWSDPv4bS3N…" at bounding box center [1127, 293] width 112 height 11
type input "2025-09-27FromPagaruyungtoSeriMenantiNegeriSembilanPrimer.pdf"
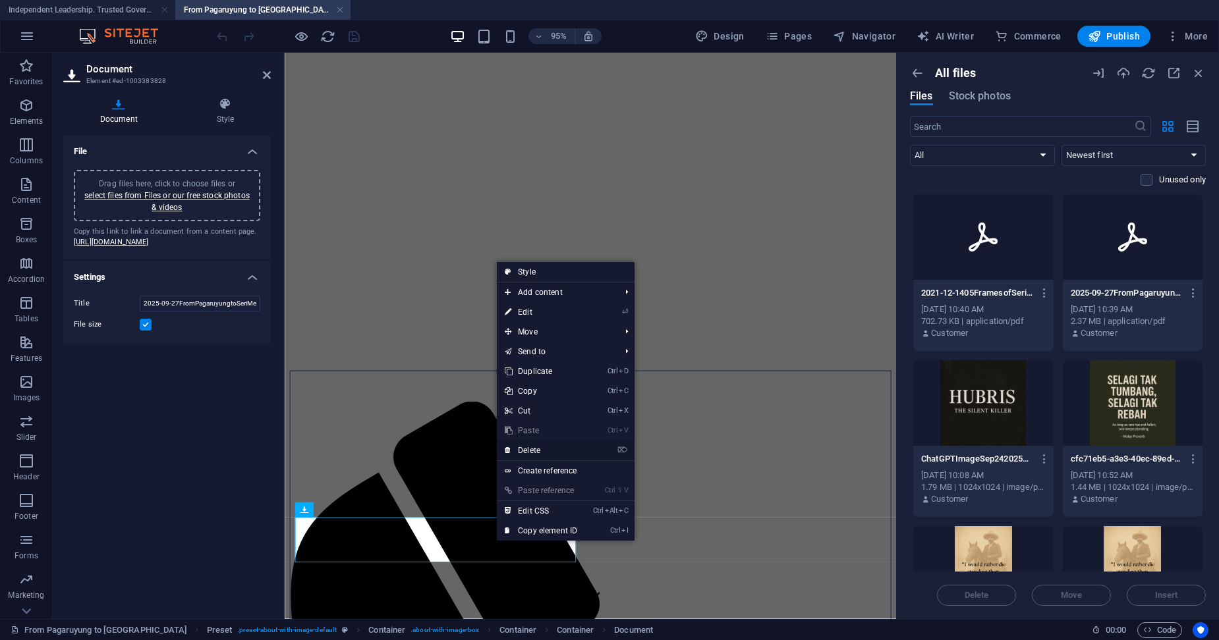
click at [541, 453] on link "⌦ Delete" at bounding box center [541, 451] width 88 height 20
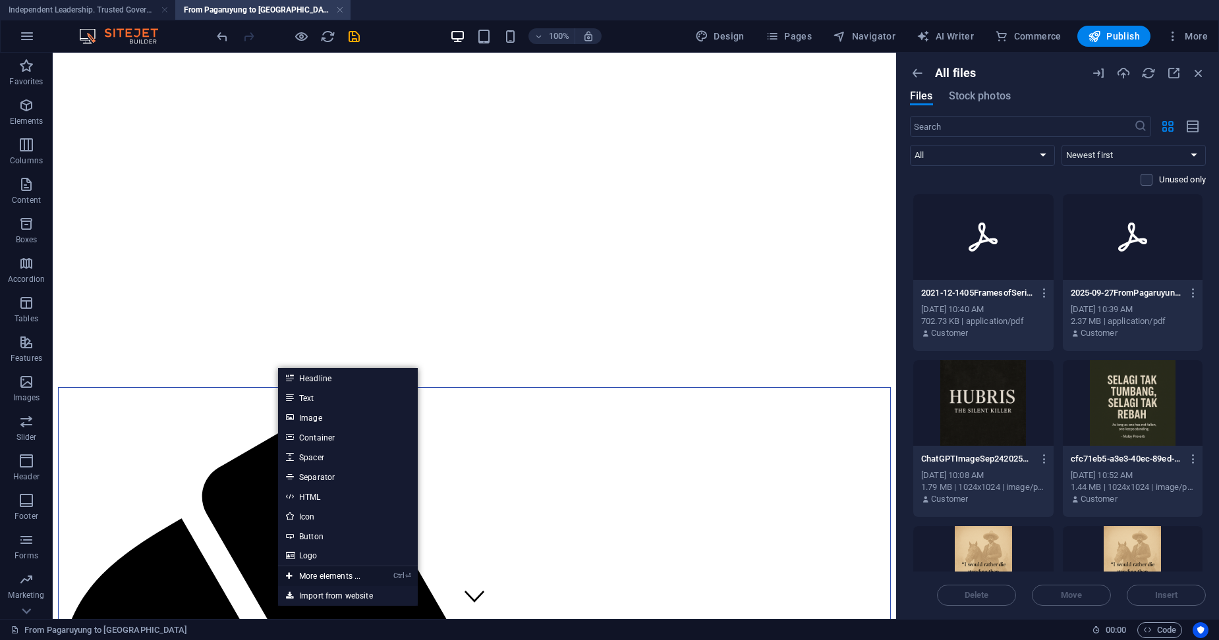
click at [333, 577] on link "Ctrl ⏎ More elements ..." at bounding box center [323, 577] width 90 height 20
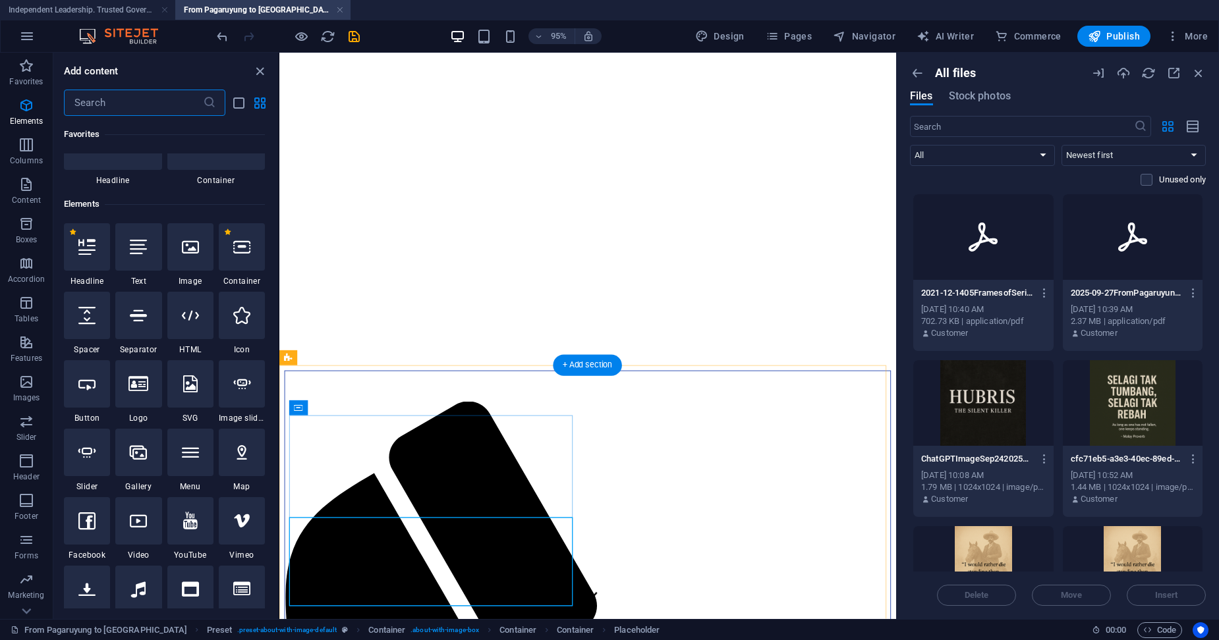
scroll to position [140, 0]
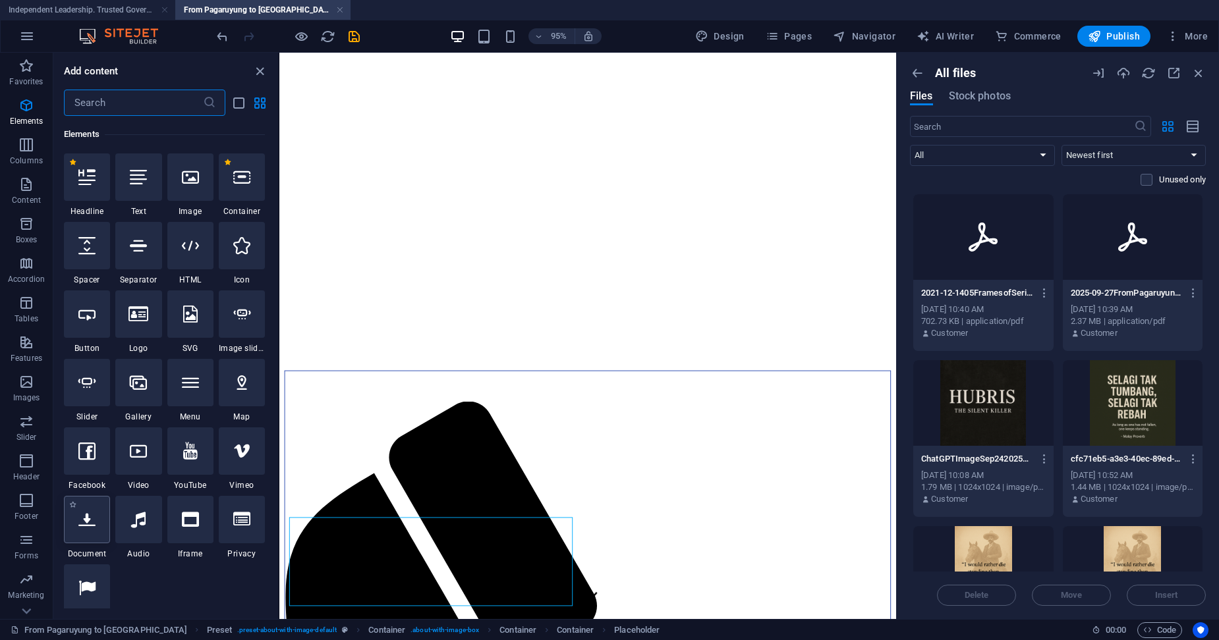
click at [93, 526] on icon at bounding box center [86, 519] width 17 height 17
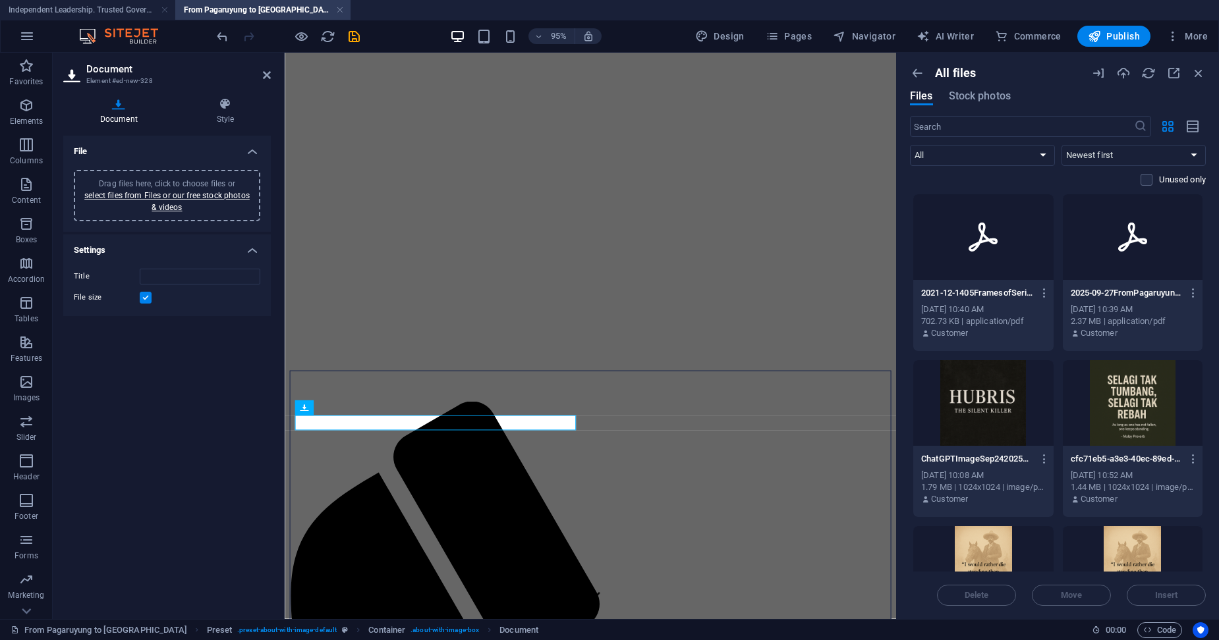
click at [1127, 241] on icon at bounding box center [1132, 237] width 29 height 29
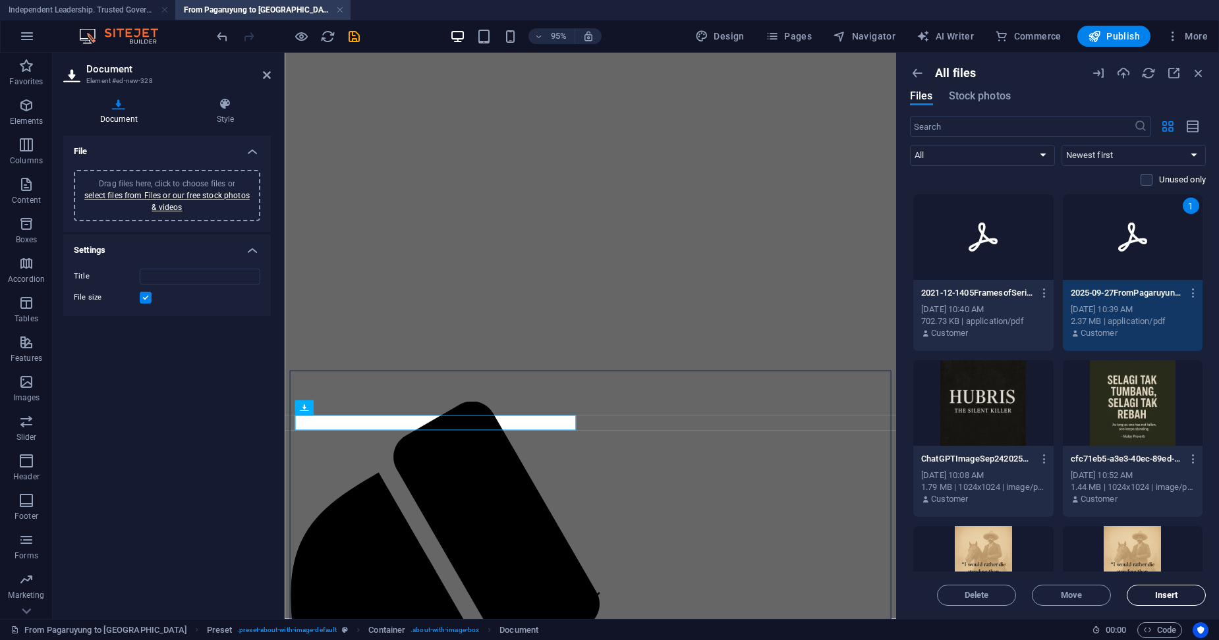
click at [1162, 596] on span "Insert" at bounding box center [1166, 596] width 23 height 8
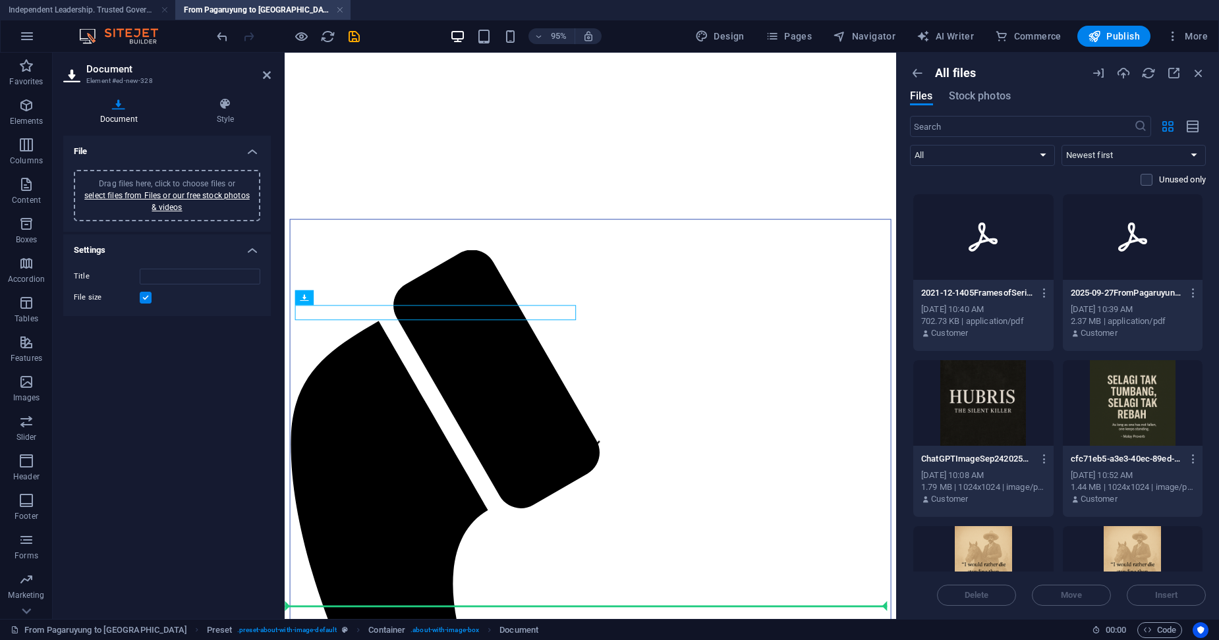
scroll to position [203, 0]
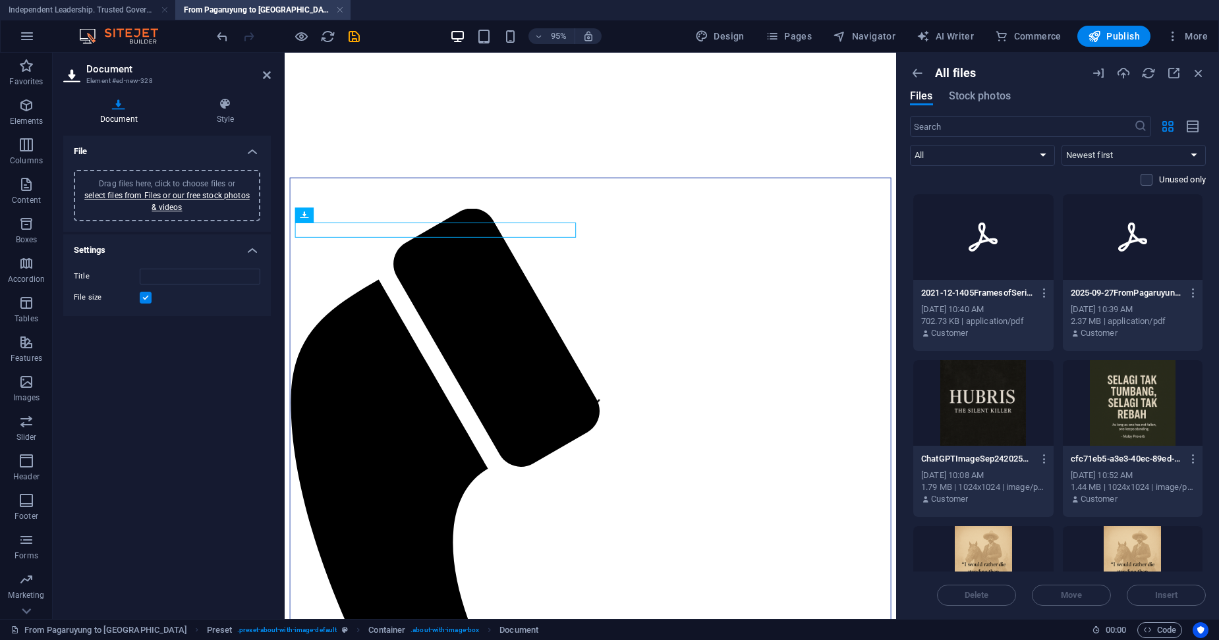
drag, startPoint x: 398, startPoint y: 440, endPoint x: 408, endPoint y: 422, distance: 20.7
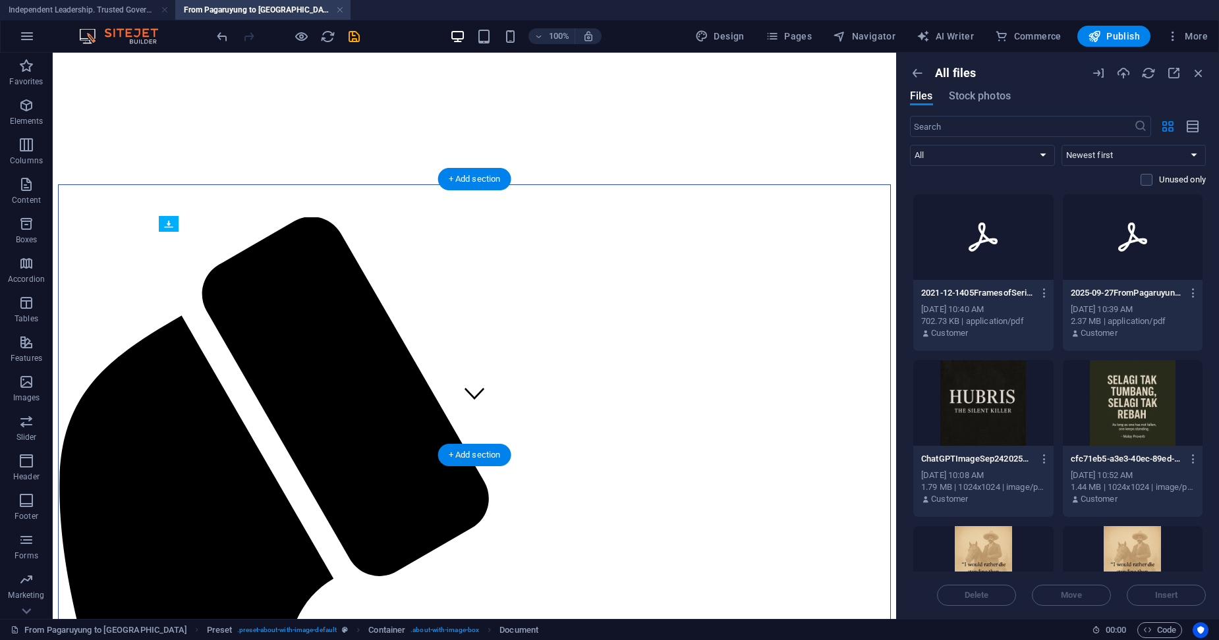
drag, startPoint x: 103, startPoint y: 246, endPoint x: 231, endPoint y: 369, distance: 177.6
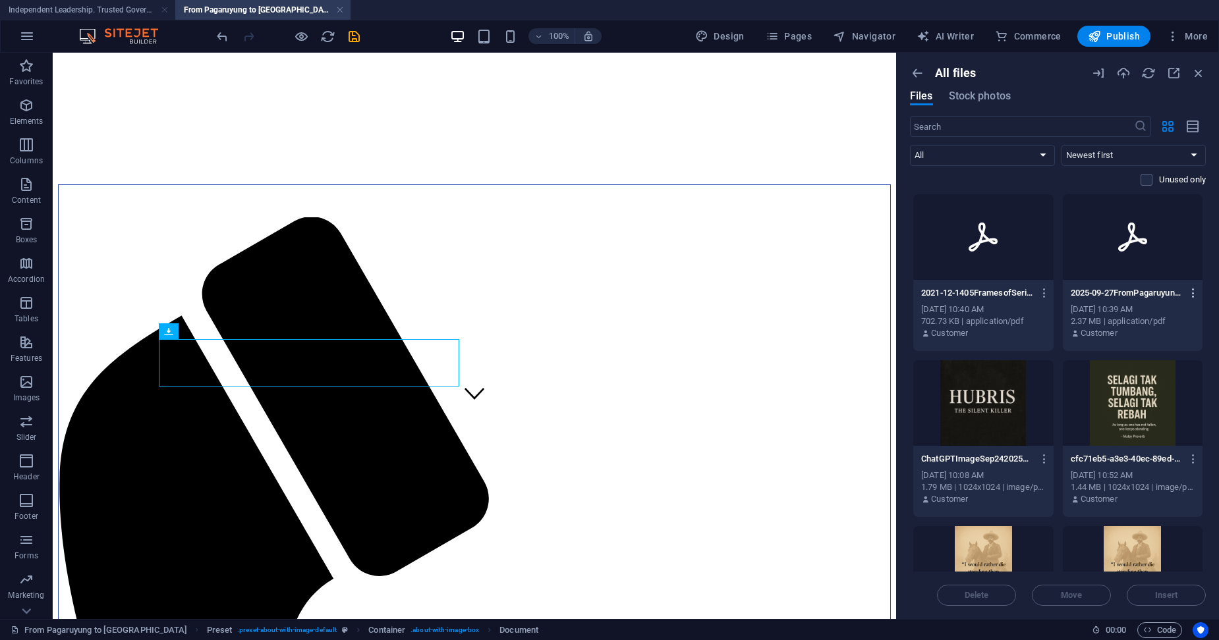
click at [1191, 294] on icon "button" at bounding box center [1193, 293] width 13 height 12
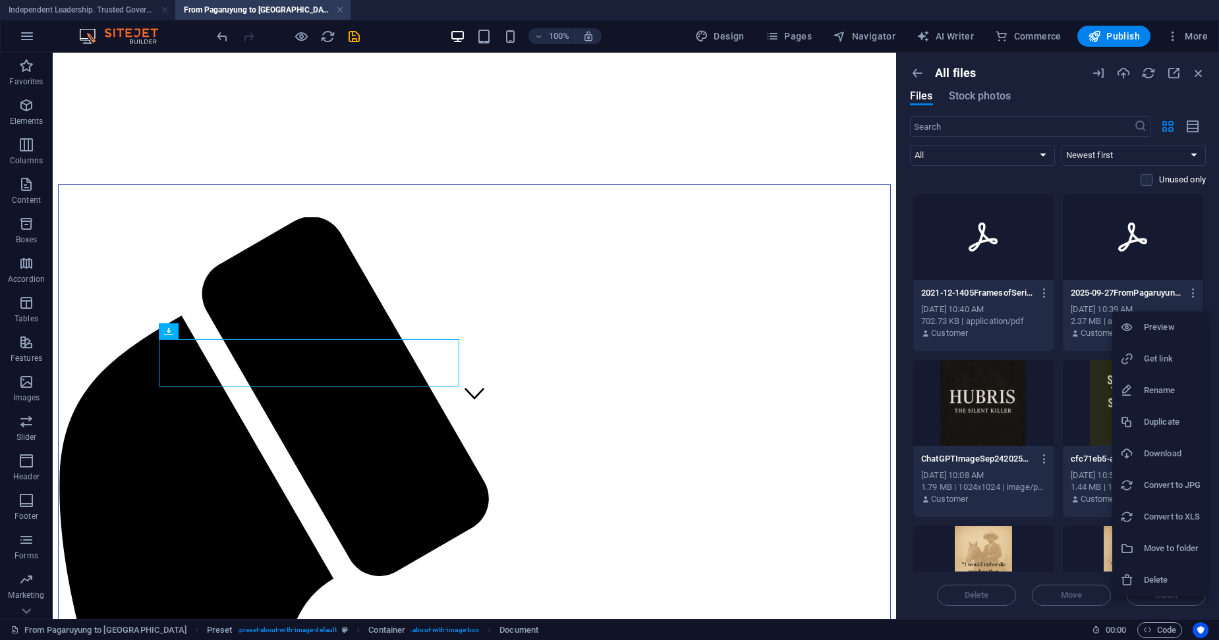
click at [1169, 389] on h6 "Rename" at bounding box center [1172, 391] width 57 height 16
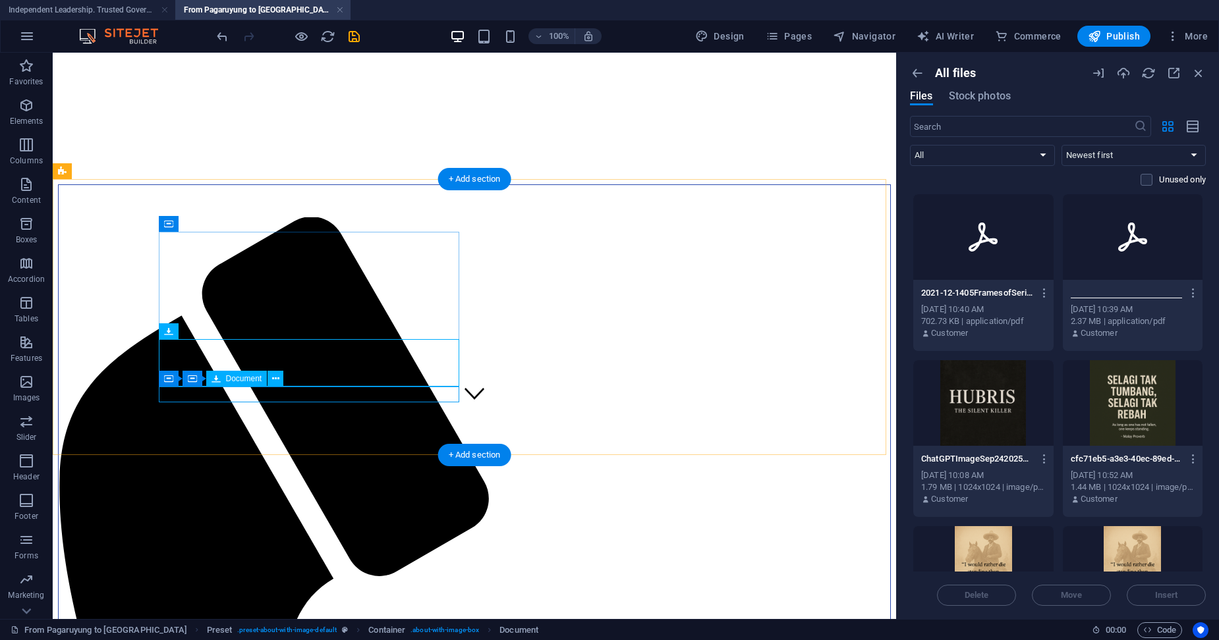
scroll to position [0, 0]
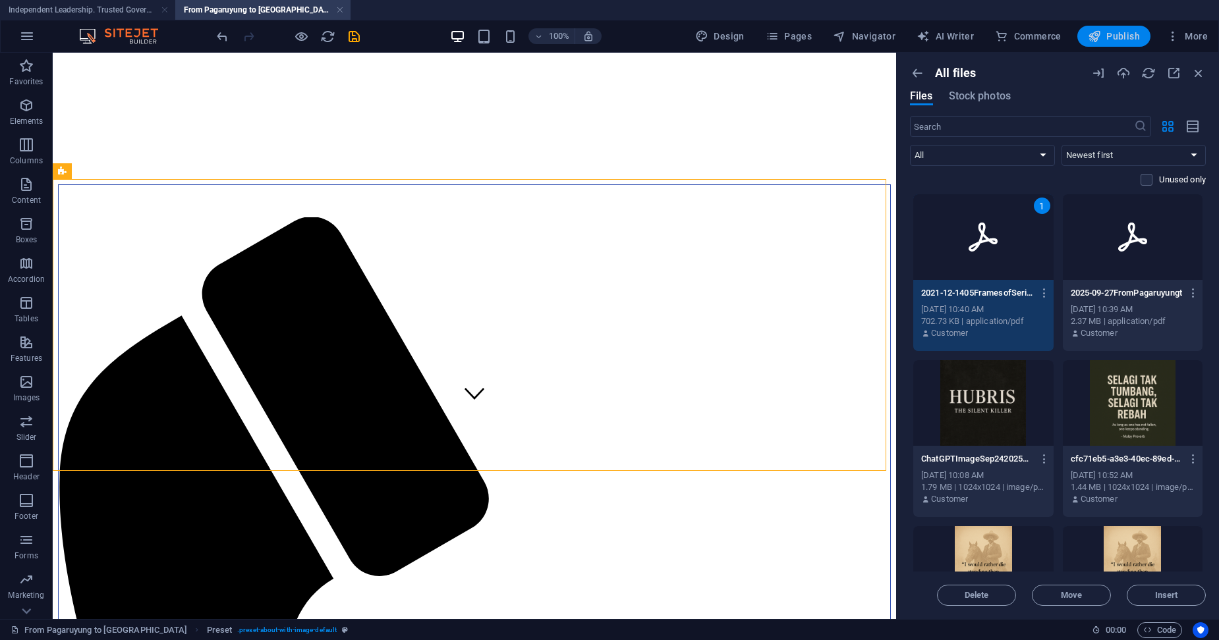
click at [1124, 36] on span "Publish" at bounding box center [1114, 36] width 52 height 13
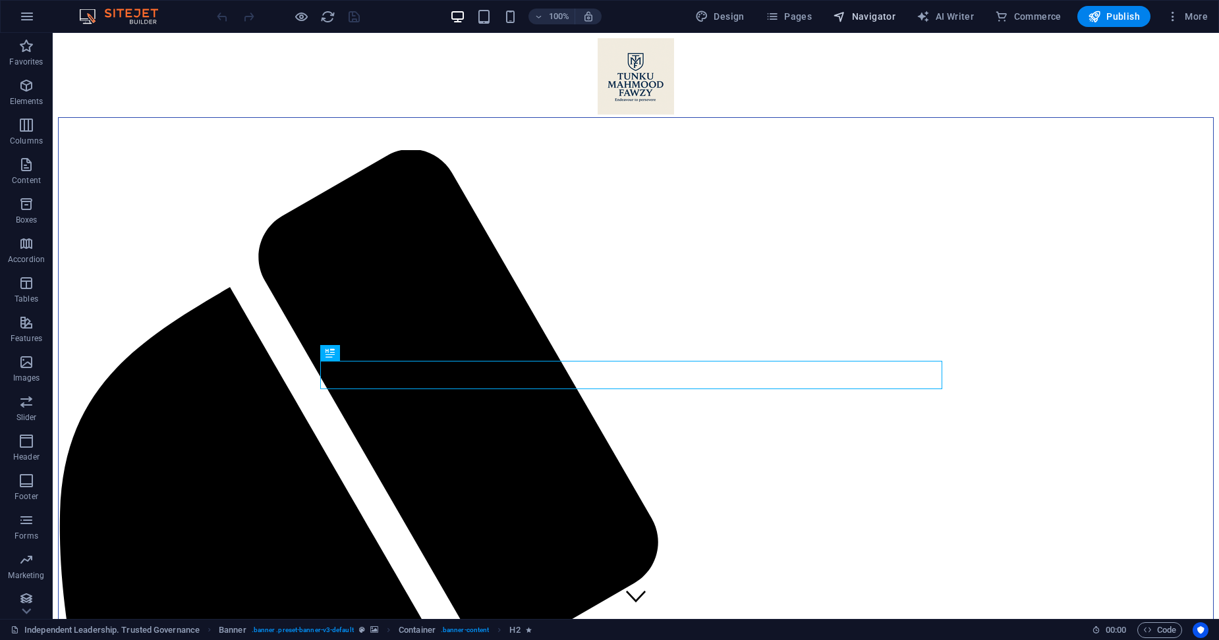
click at [863, 18] on span "Navigator" at bounding box center [864, 16] width 63 height 13
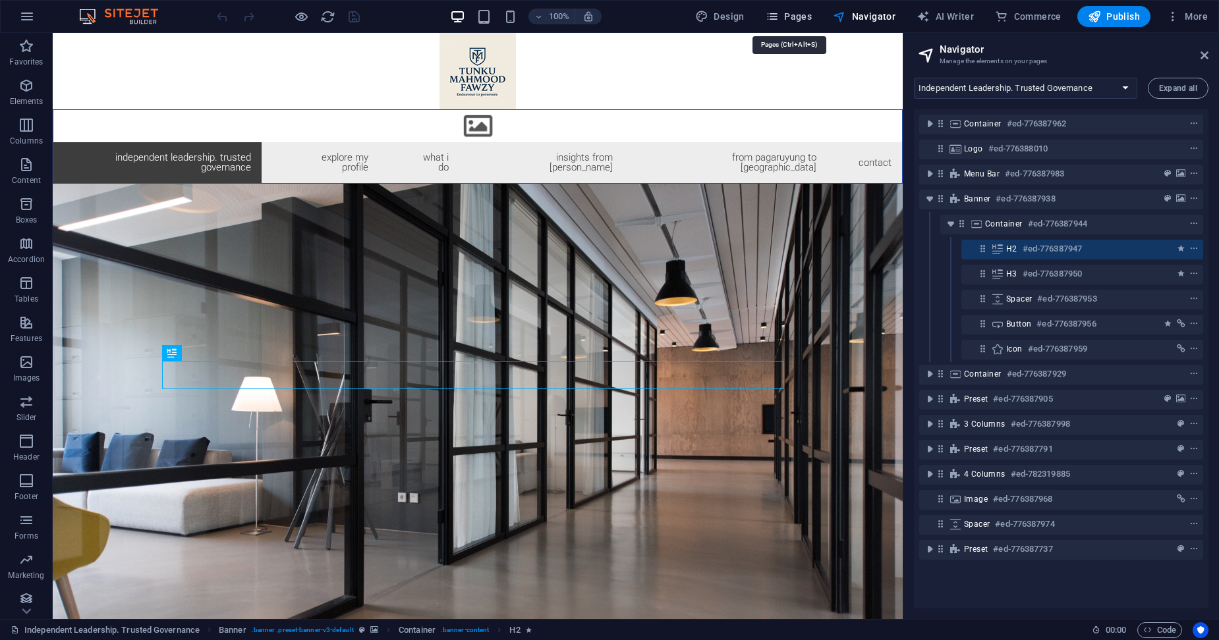
click at [785, 18] on span "Pages" at bounding box center [789, 16] width 46 height 13
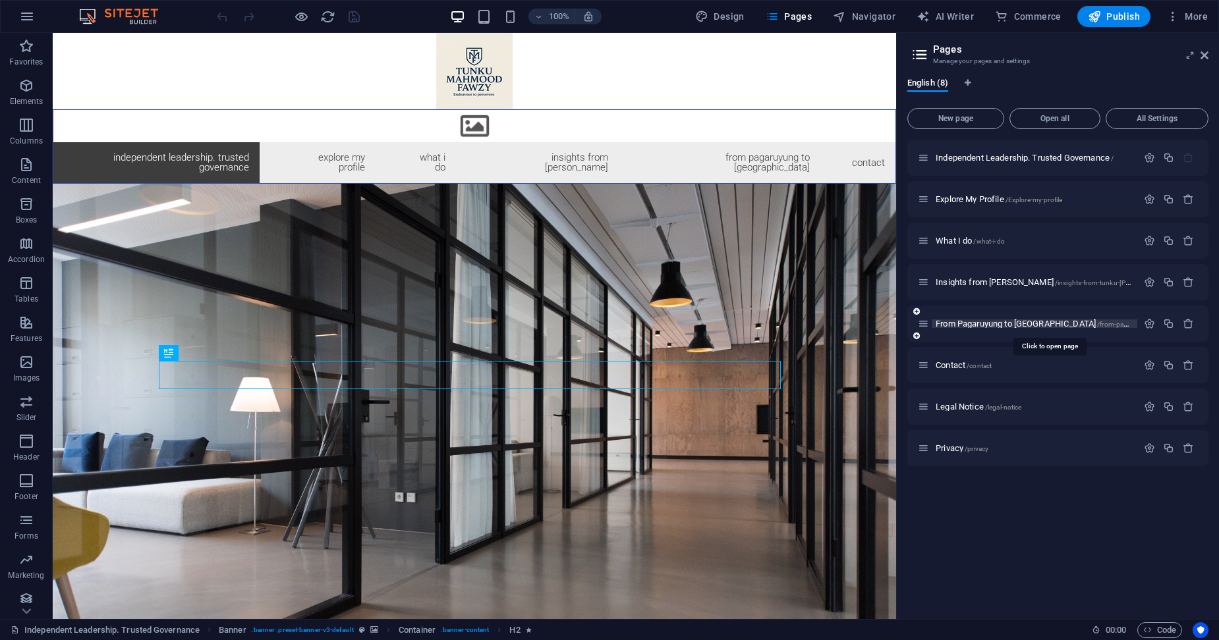
click at [1021, 320] on span "From Pagaruyung to Seri Menanti /from-pagaruyung-to-seri-menanti" at bounding box center [1068, 324] width 264 height 10
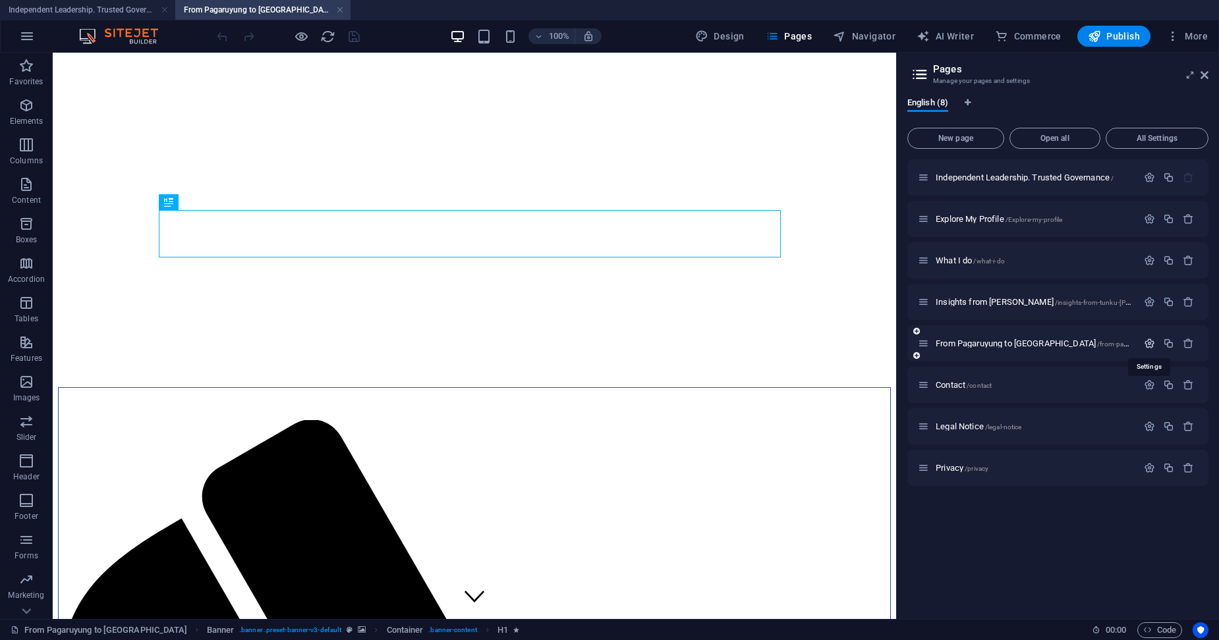
click at [1150, 341] on icon "button" at bounding box center [1149, 343] width 11 height 11
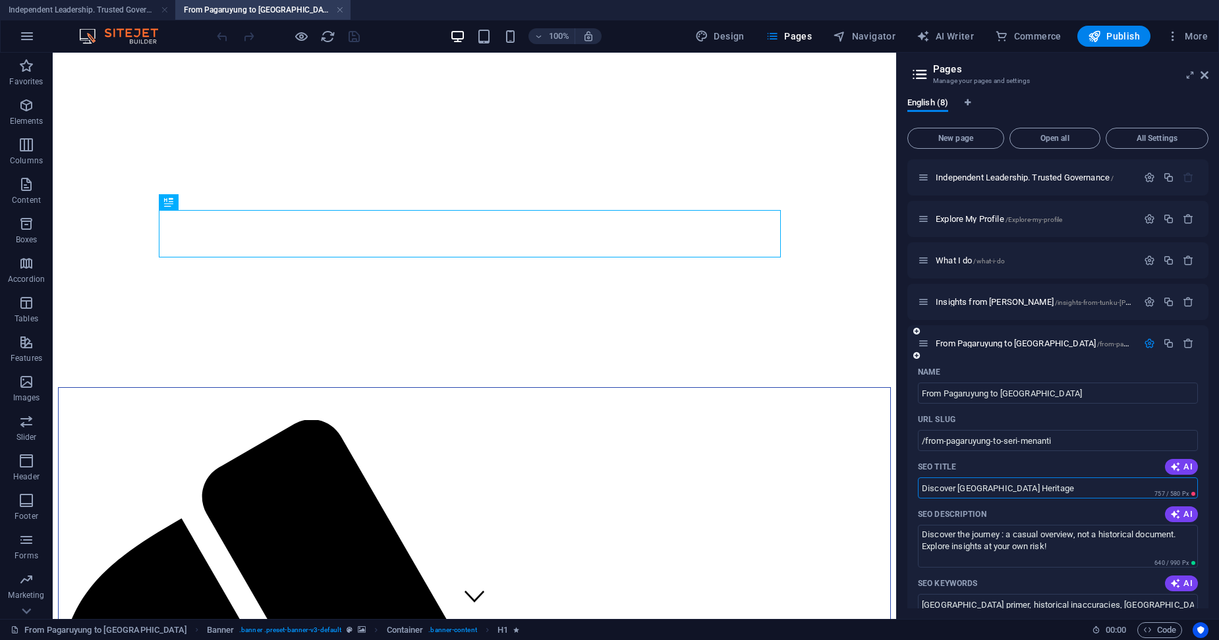
click at [1083, 493] on input "Discover [GEOGRAPHIC_DATA] Heritage" at bounding box center [1058, 488] width 280 height 21
type input "D"
click at [1083, 493] on input "SEO Title" at bounding box center [1058, 488] width 280 height 21
click at [1081, 553] on textarea "Discover the journey : a casual overview, not a historical document. Explore in…" at bounding box center [1058, 546] width 280 height 43
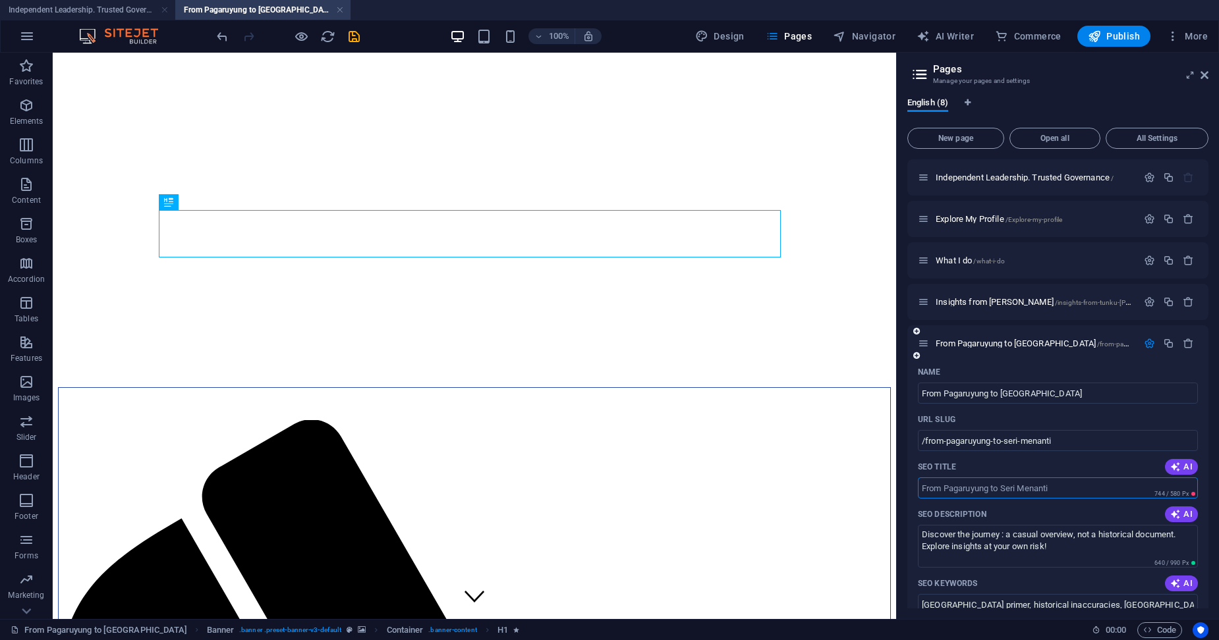
click at [1076, 487] on input "SEO Title" at bounding box center [1058, 488] width 280 height 21
click at [1181, 463] on span "AI" at bounding box center [1181, 467] width 22 height 11
type input "Discover Tradition in [GEOGRAPHIC_DATA]"
drag, startPoint x: 1078, startPoint y: 553, endPoint x: 980, endPoint y: 551, distance: 97.5
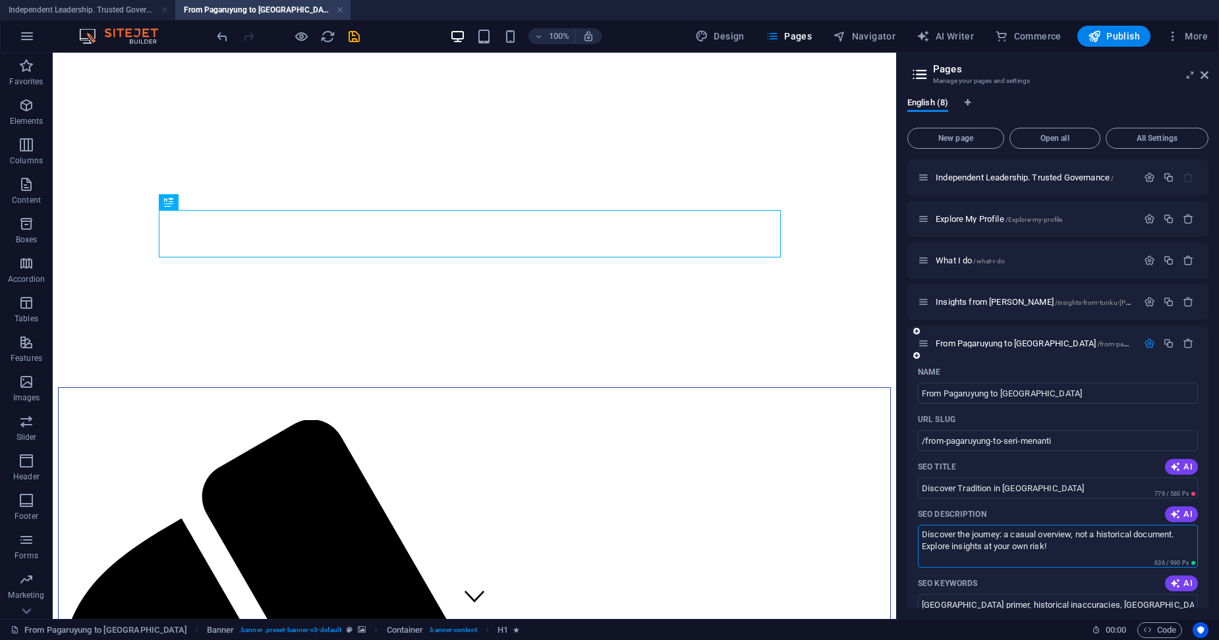
click at [980, 551] on textarea "Discover the journey: a casual overview, not a historical document. Explore ins…" at bounding box center [1058, 546] width 280 height 43
type textarea "Discover the journey: a casual overview, not a historical document. Explore ins…"
drag, startPoint x: 1070, startPoint y: 491, endPoint x: 926, endPoint y: 546, distance: 154.5
click at [916, 492] on div "Name From [GEOGRAPHIC_DATA] to Seri Menanti ​ URL SLUG /from-pagaruyung-to-seri…" at bounding box center [1057, 632] width 301 height 541
type input "F"
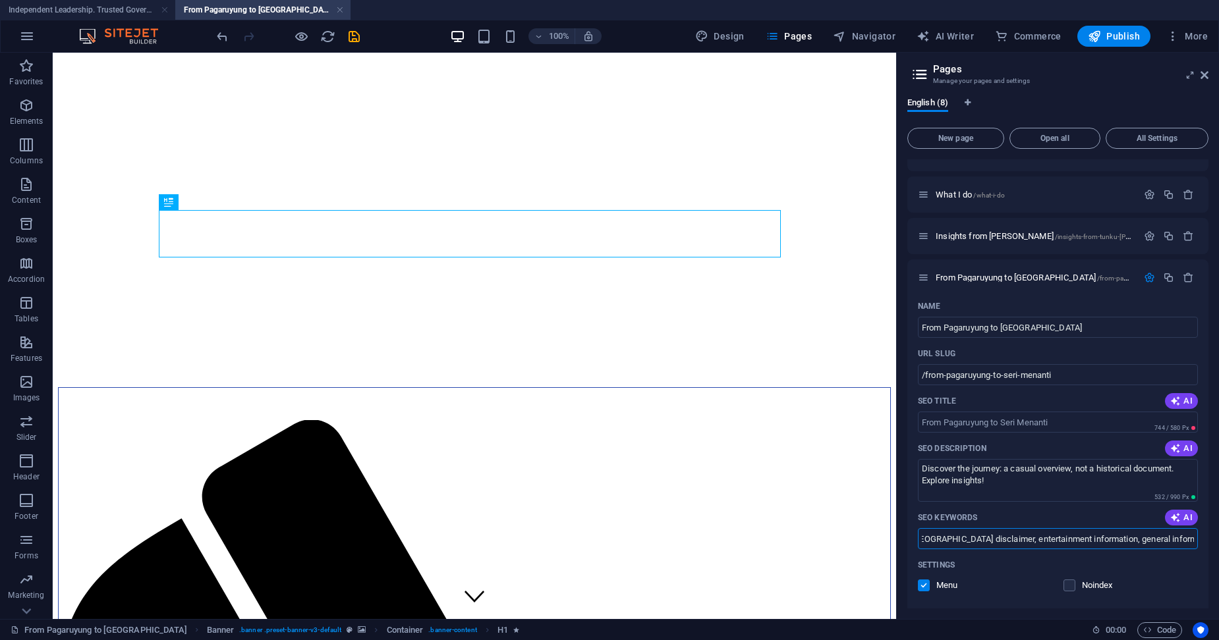
scroll to position [0, 309]
drag, startPoint x: 922, startPoint y: 540, endPoint x: 1262, endPoint y: 542, distance: 339.3
click at [1218, 542] on html "Tunku [PERSON_NAME], The Tunku Kecil Muda Independent Leadership. Trusted Gover…" at bounding box center [609, 320] width 1219 height 640
type input "D"
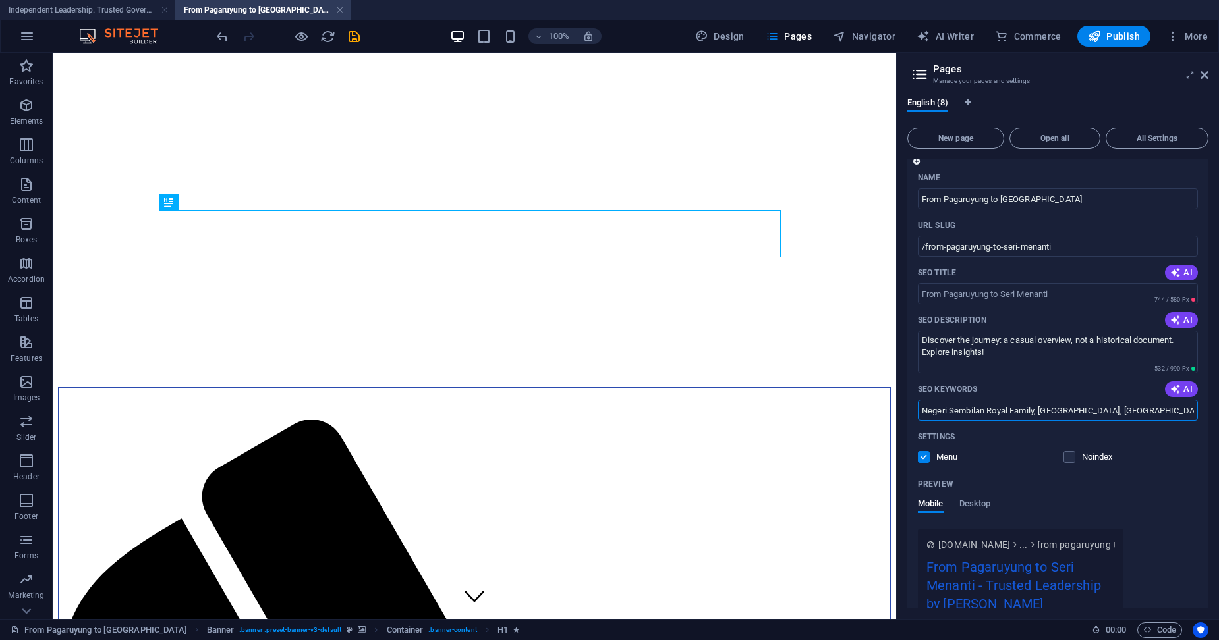
scroll to position [198, 0]
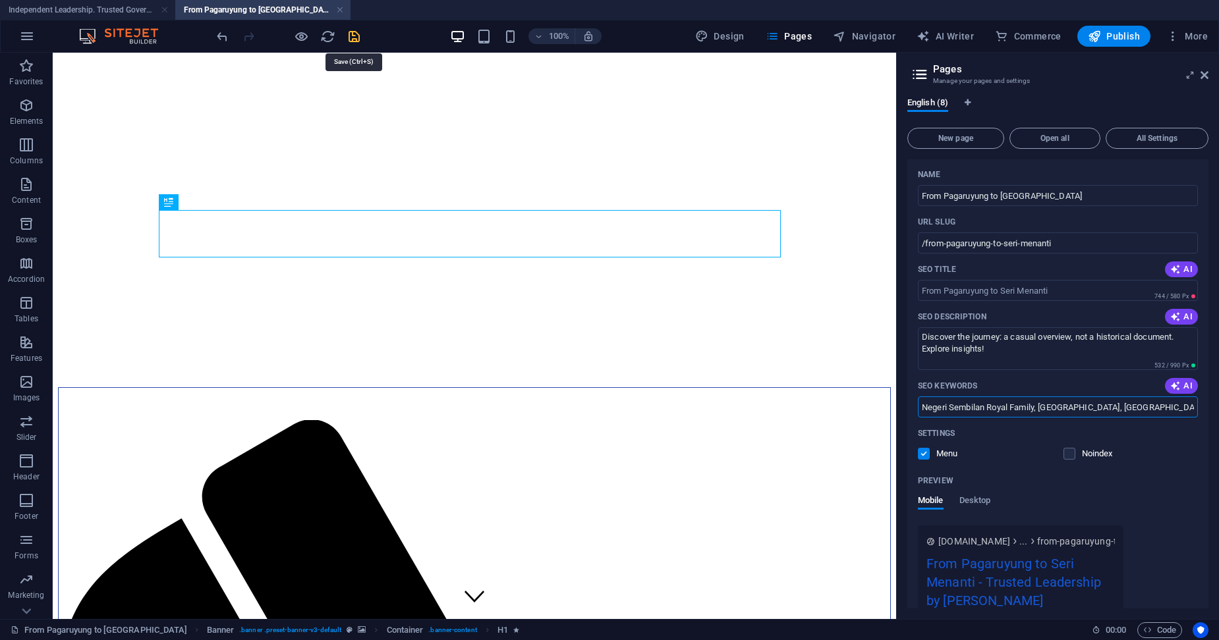
type input "Negeri Sembilan Royal Family, [GEOGRAPHIC_DATA], [GEOGRAPHIC_DATA]"
click at [356, 33] on icon "save" at bounding box center [354, 36] width 15 height 15
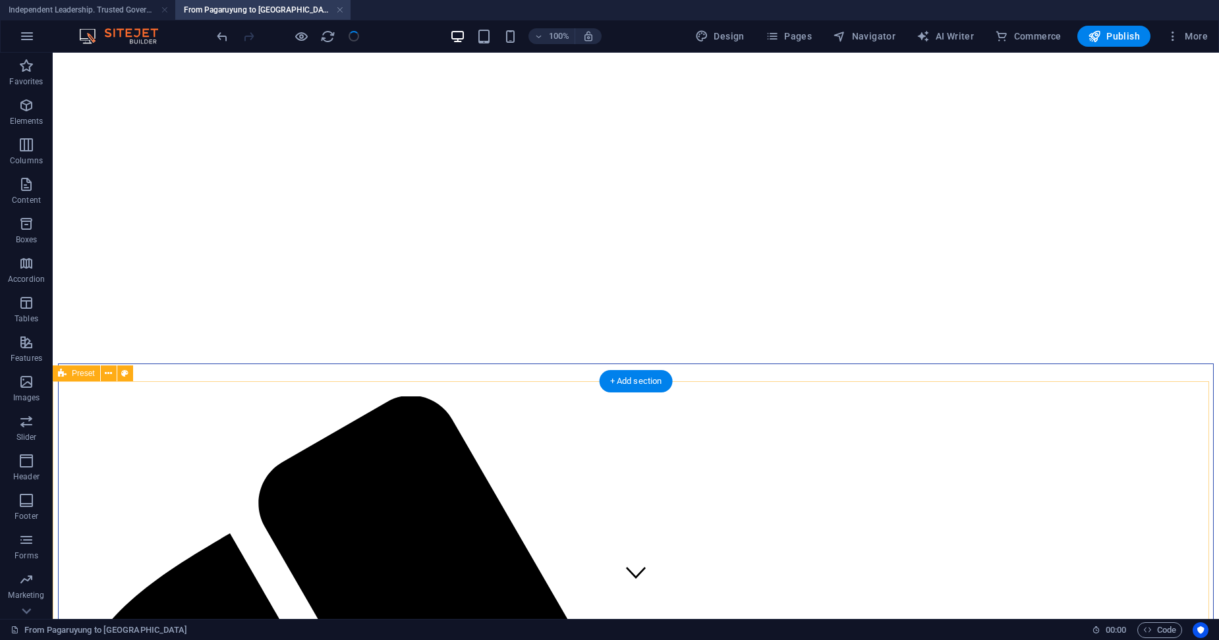
scroll to position [65, 0]
